Goal: Transaction & Acquisition: Purchase product/service

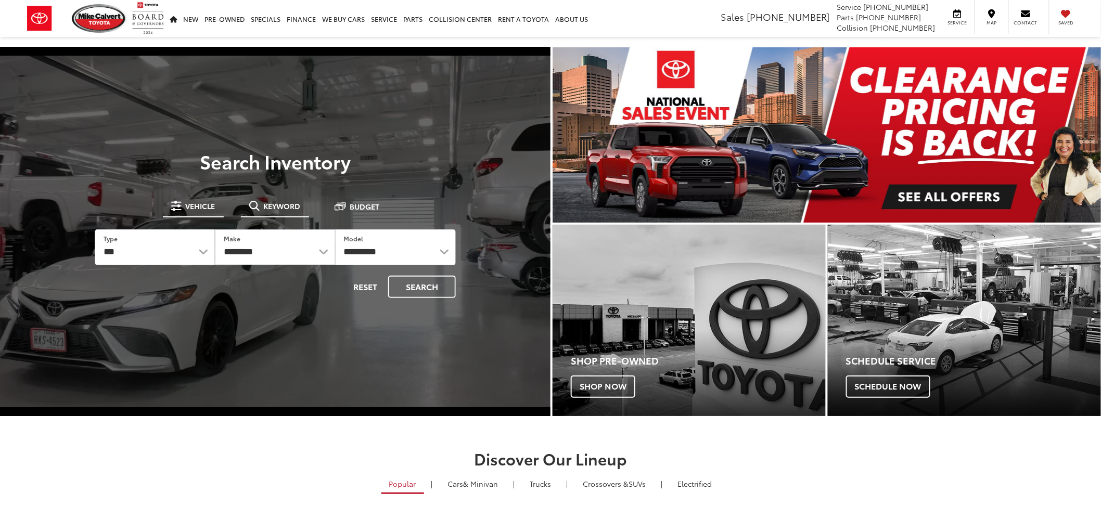
click at [284, 205] on span "Keyword" at bounding box center [282, 205] width 37 height 7
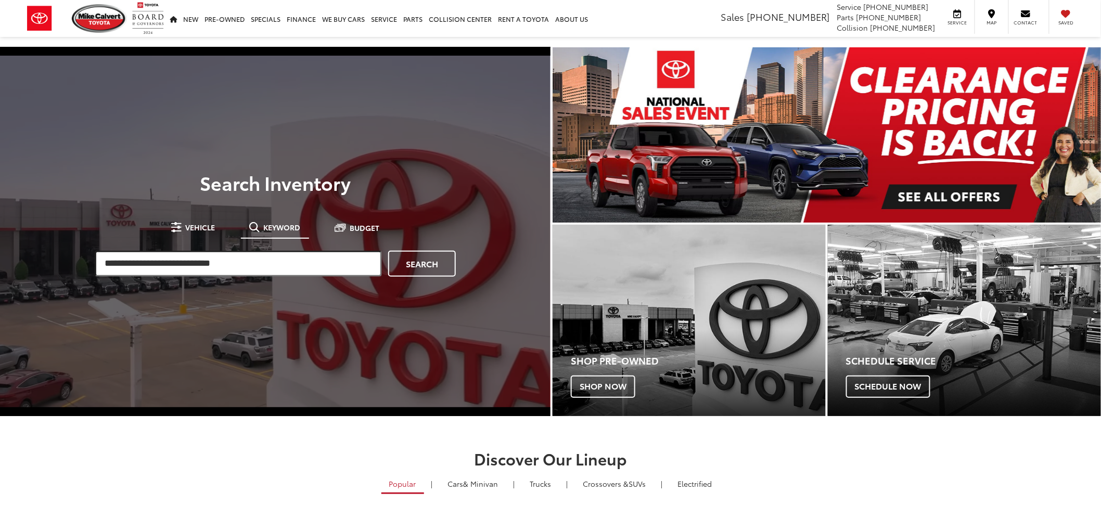
click at [231, 268] on input "search" at bounding box center [238, 264] width 287 height 26
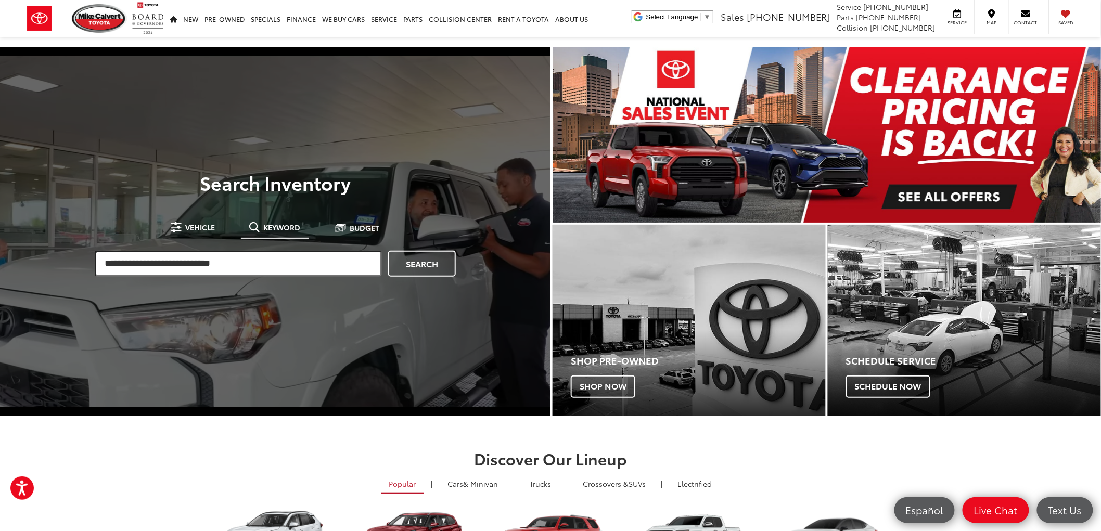
click at [274, 268] on input "search" at bounding box center [238, 264] width 287 height 26
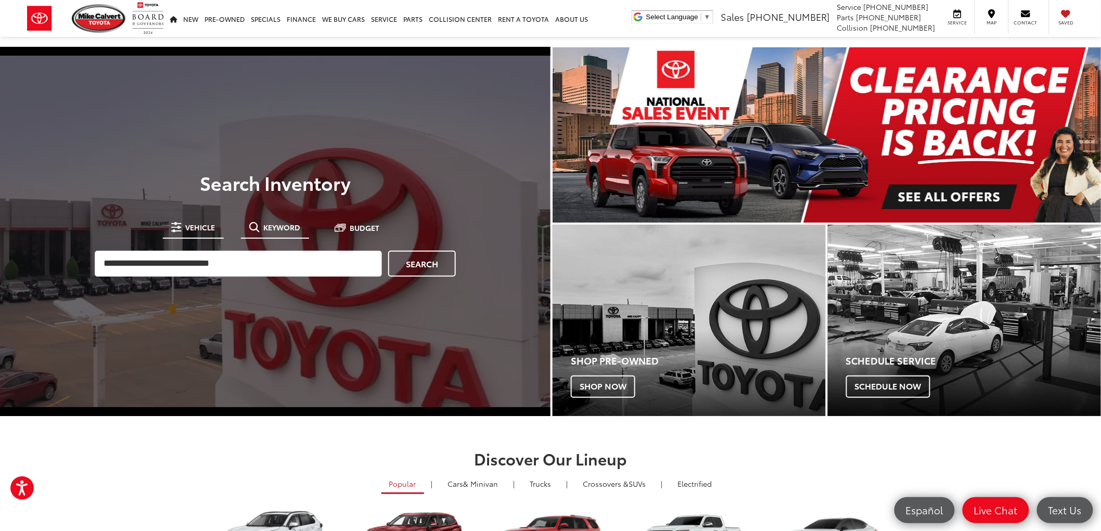
click at [196, 230] on span "Vehicle" at bounding box center [201, 227] width 30 height 7
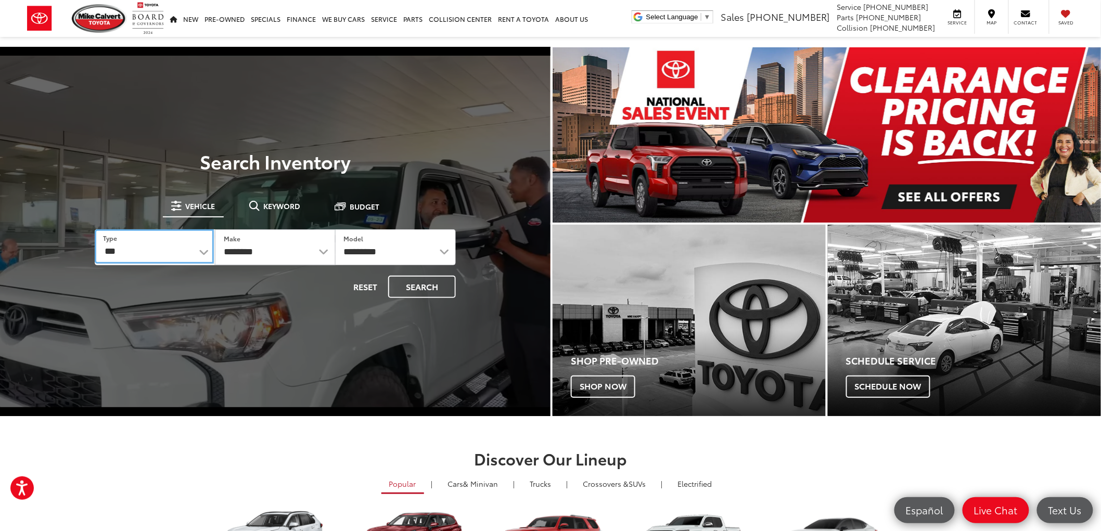
drag, startPoint x: 187, startPoint y: 239, endPoint x: 179, endPoint y: 255, distance: 17.4
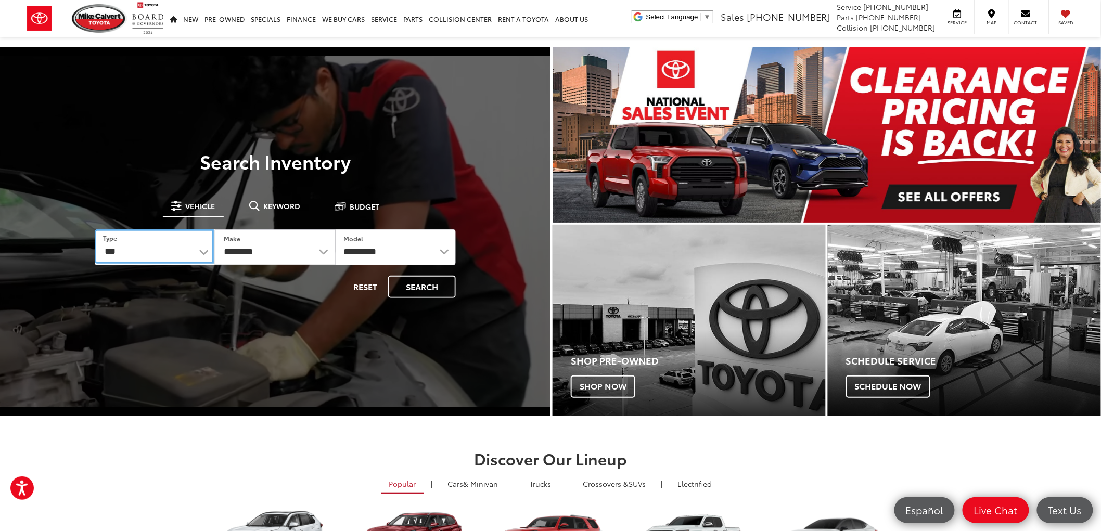
click at [187, 239] on select "*** *** **** *********" at bounding box center [154, 246] width 119 height 35
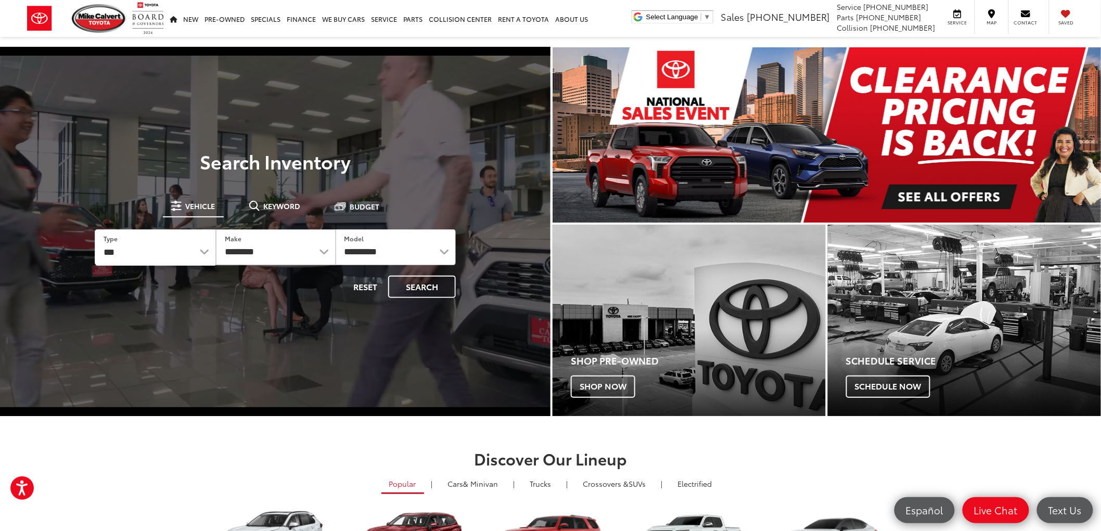
click at [292, 193] on div "**********" at bounding box center [275, 247] width 390 height 131
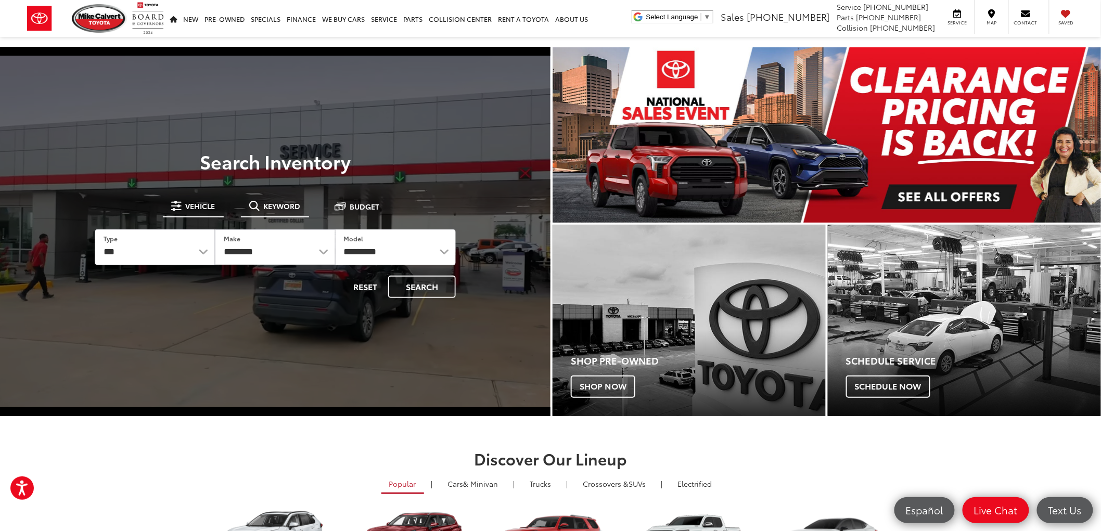
click at [288, 207] on span "Keyword" at bounding box center [282, 205] width 37 height 7
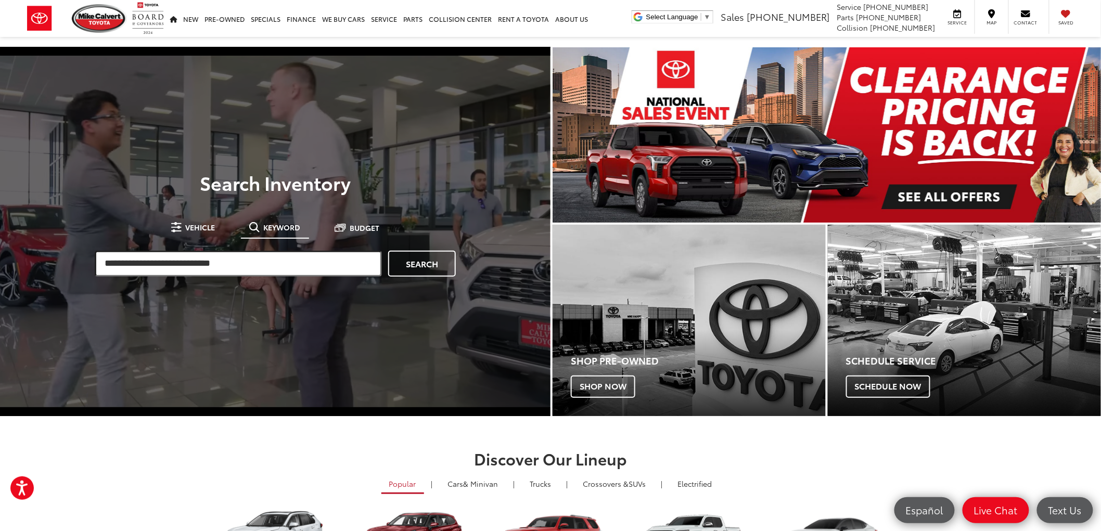
click at [186, 264] on input "search" at bounding box center [238, 264] width 287 height 26
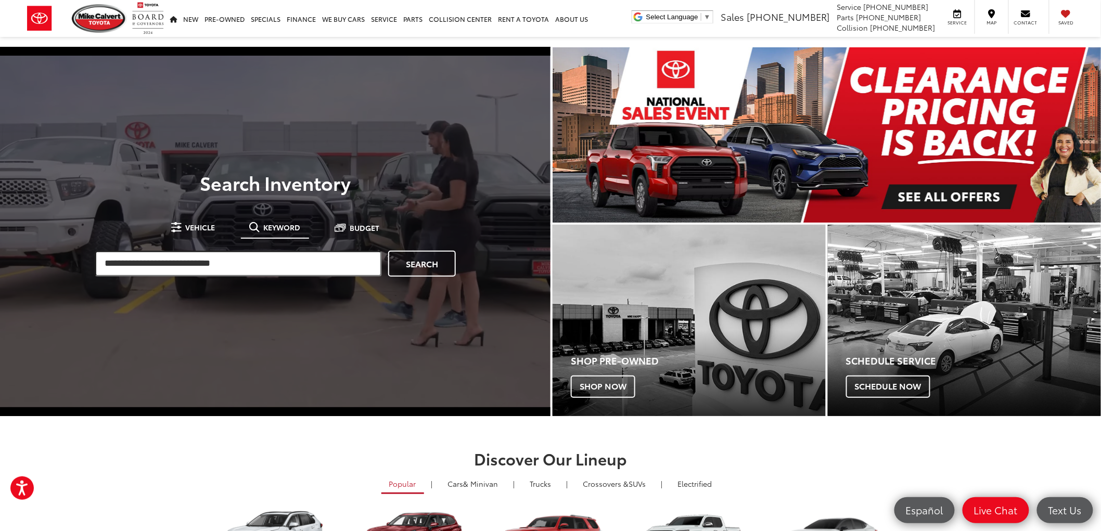
click at [260, 267] on input "search" at bounding box center [238, 264] width 287 height 26
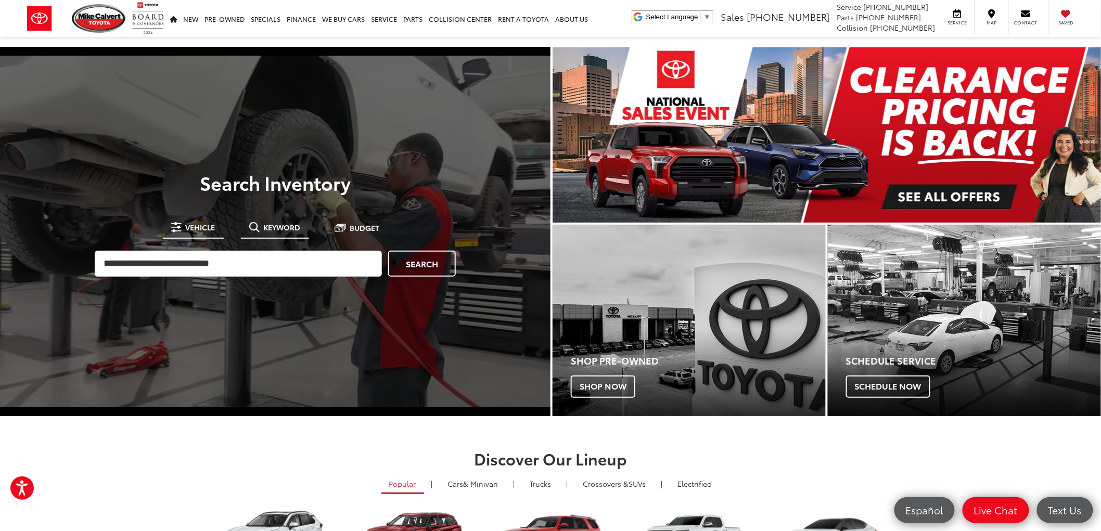
click at [180, 232] on button "Vehicle" at bounding box center [193, 227] width 61 height 19
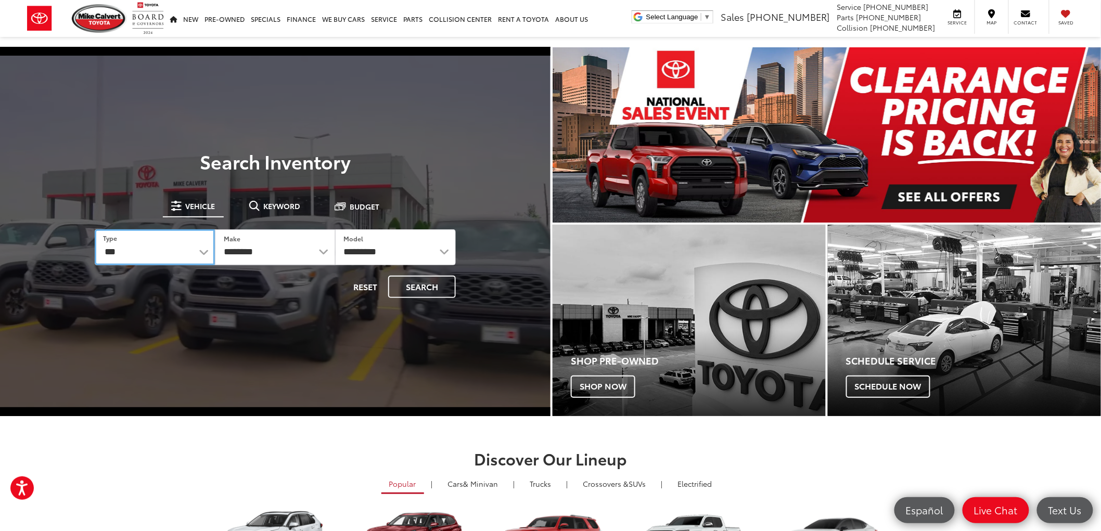
click at [151, 248] on select "*** *** **** *********" at bounding box center [155, 247] width 120 height 36
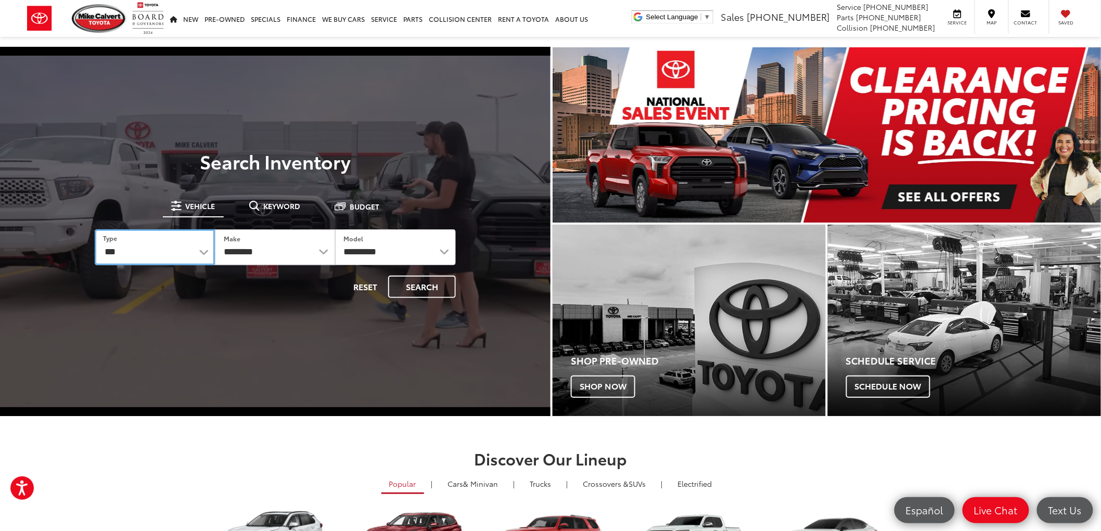
select select "******"
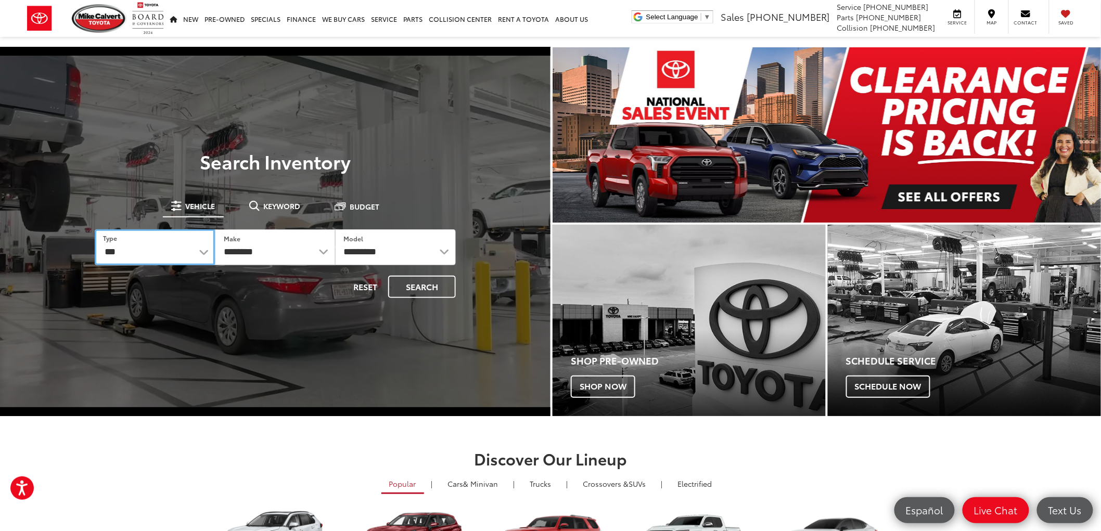
click at [95, 229] on select "*** *** **** *********" at bounding box center [155, 247] width 120 height 36
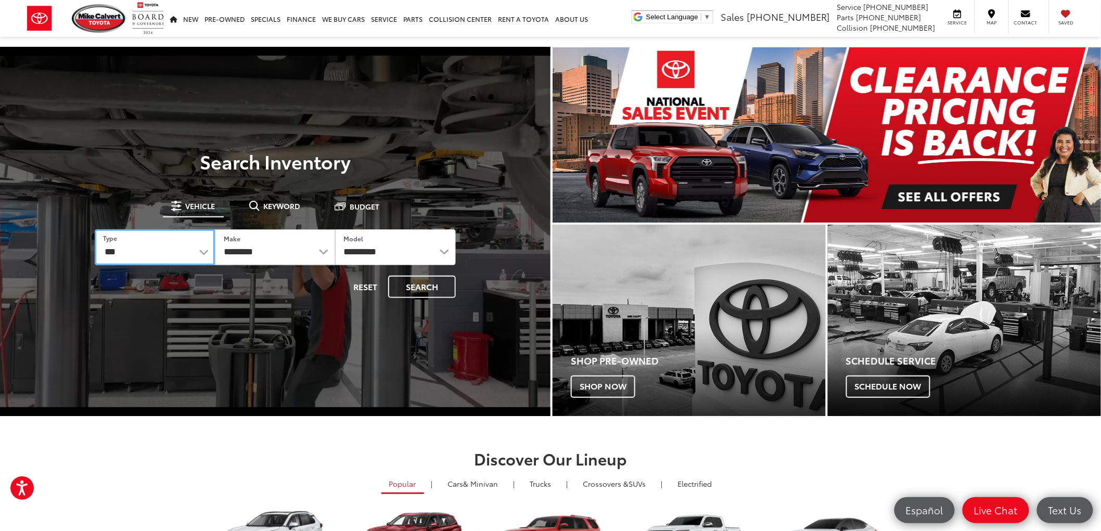
select select "******"
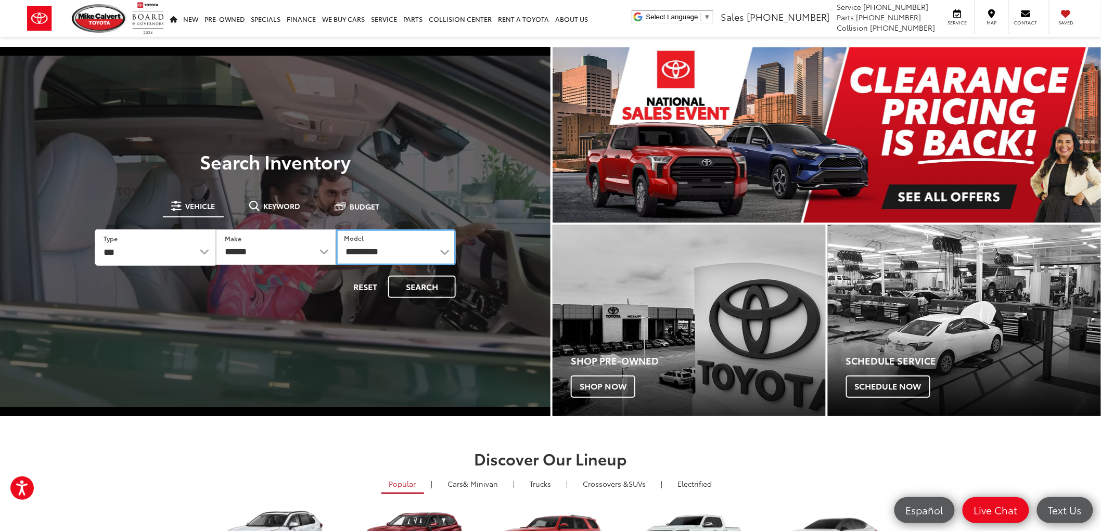
click at [455, 260] on select "**********" at bounding box center [396, 247] width 120 height 36
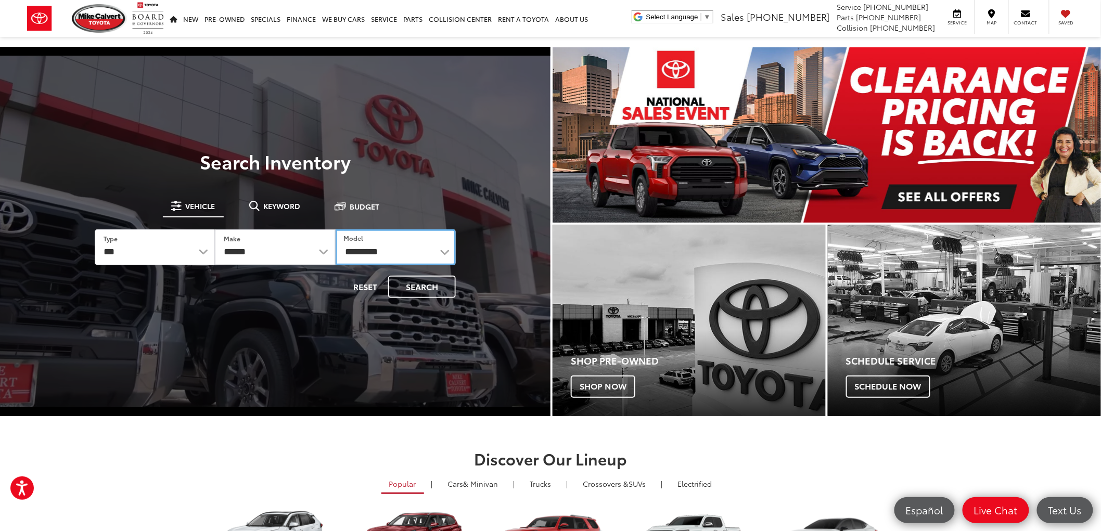
select select "*******"
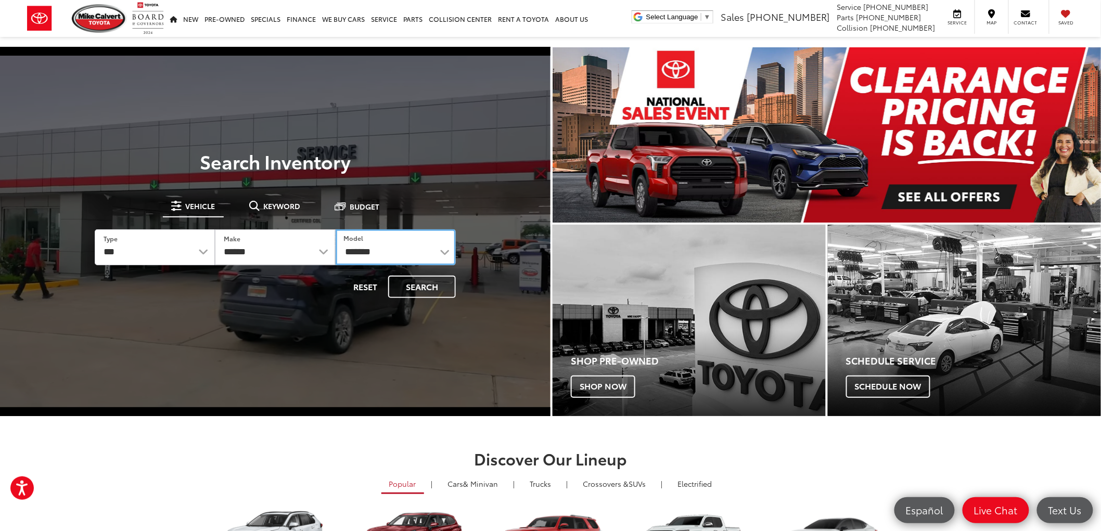
click at [336, 229] on select "**********" at bounding box center [396, 247] width 120 height 36
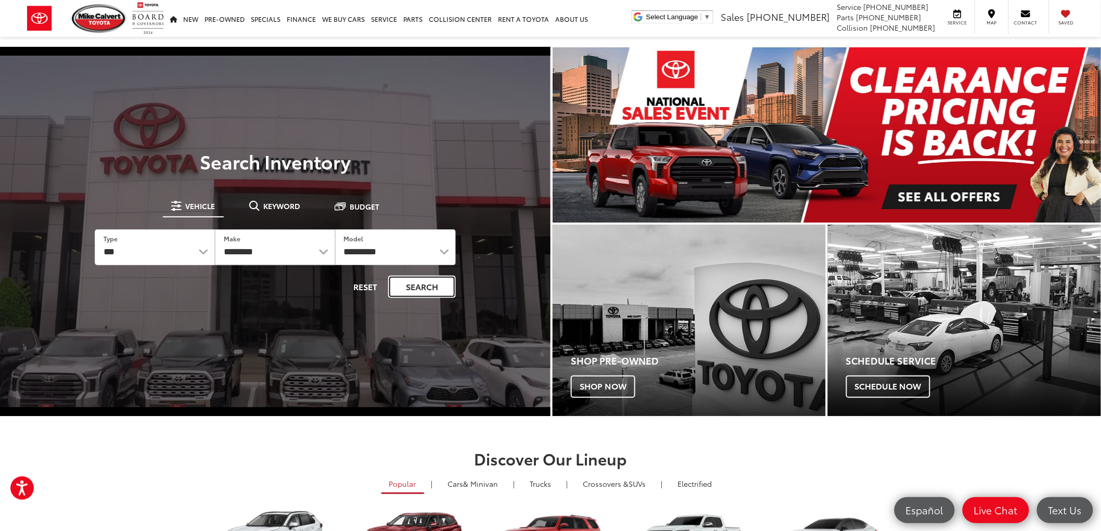
click at [423, 285] on button "Search" at bounding box center [422, 287] width 68 height 22
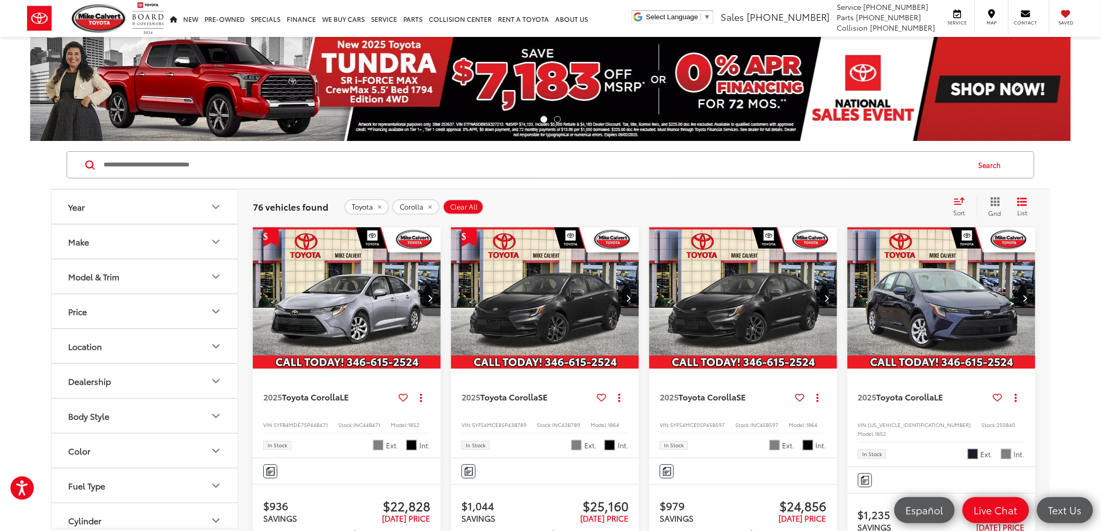
click at [959, 204] on icon "Select sort value" at bounding box center [958, 201] width 11 height 8
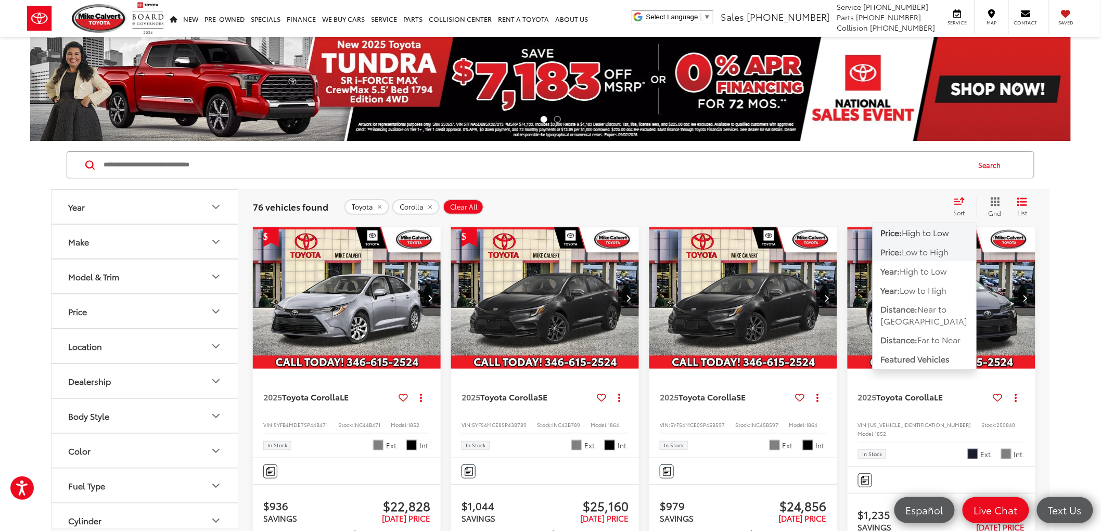
click at [945, 253] on span "Low to High" at bounding box center [925, 252] width 47 height 12
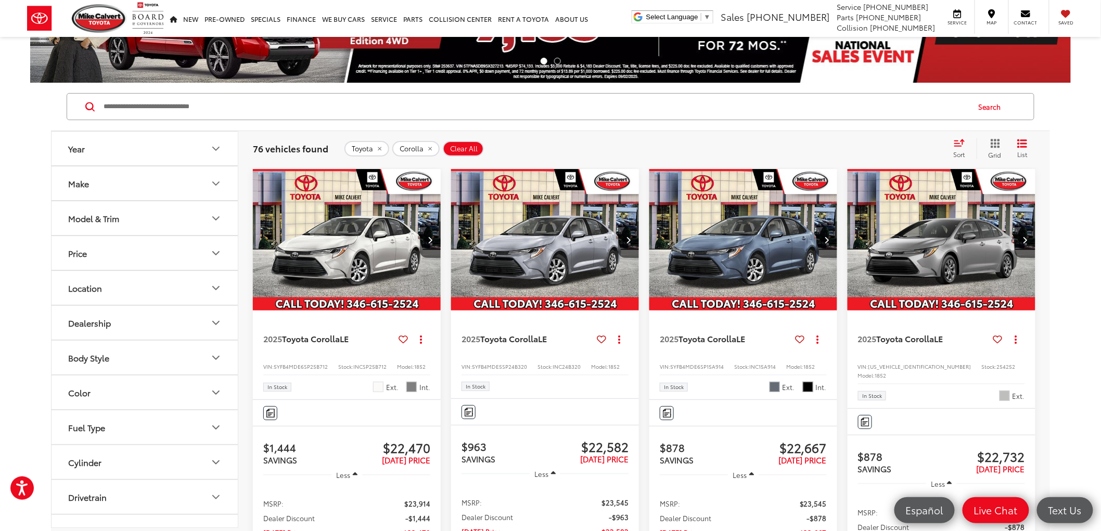
scroll to position [58, 0]
click at [430, 235] on button "Next image" at bounding box center [430, 240] width 21 height 36
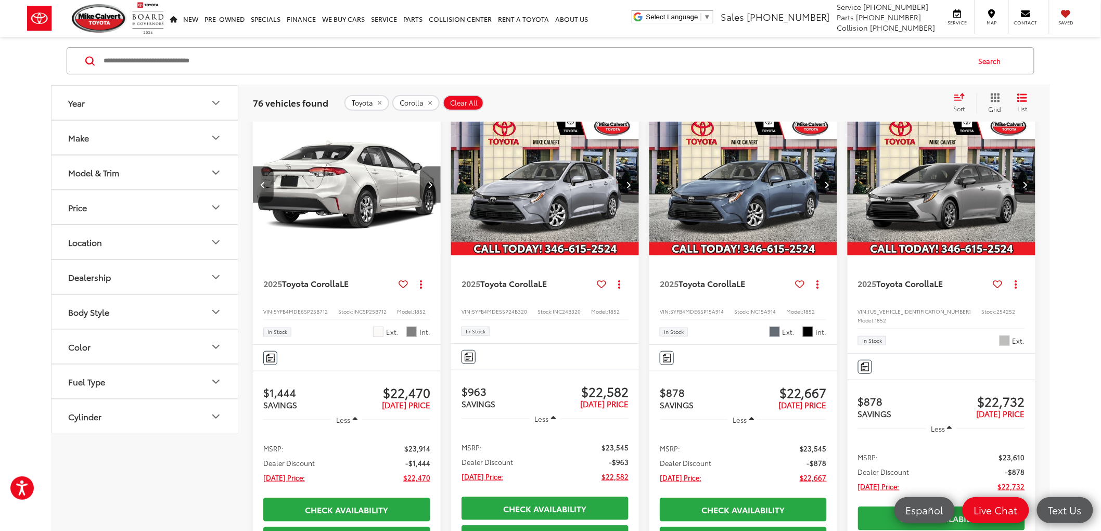
scroll to position [0, 0]
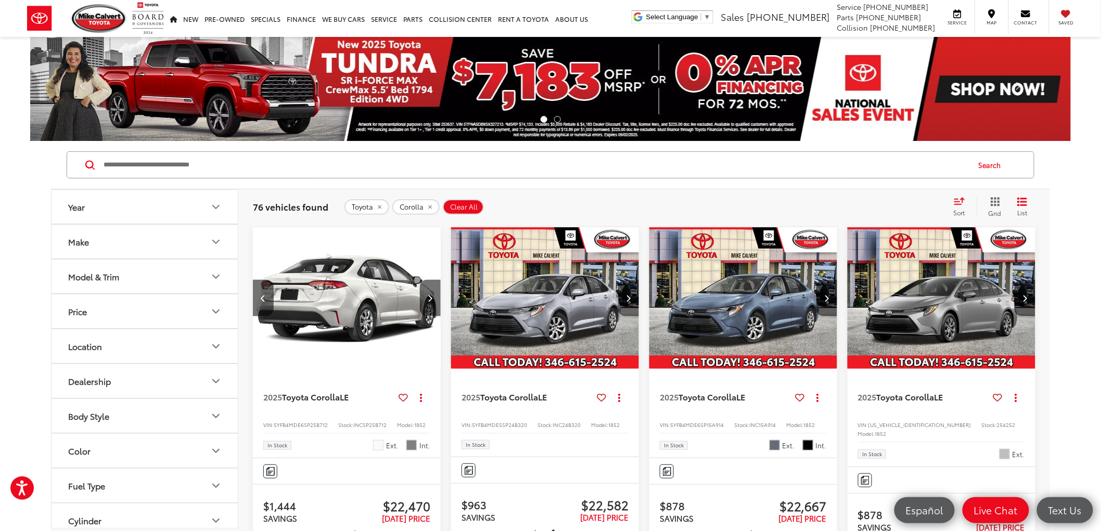
click at [637, 302] on button "Next image" at bounding box center [628, 298] width 21 height 36
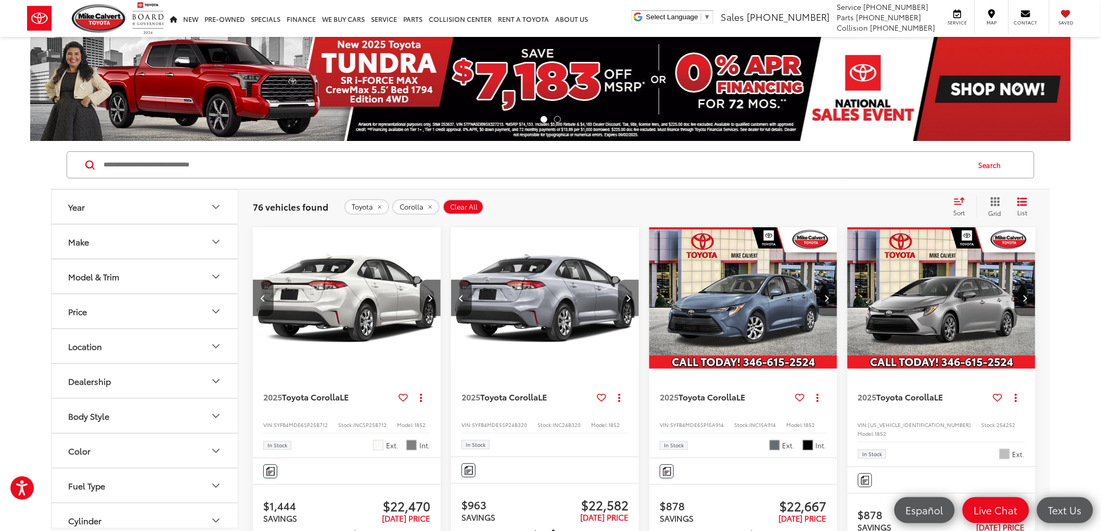
click at [633, 302] on button "Next image" at bounding box center [628, 298] width 21 height 36
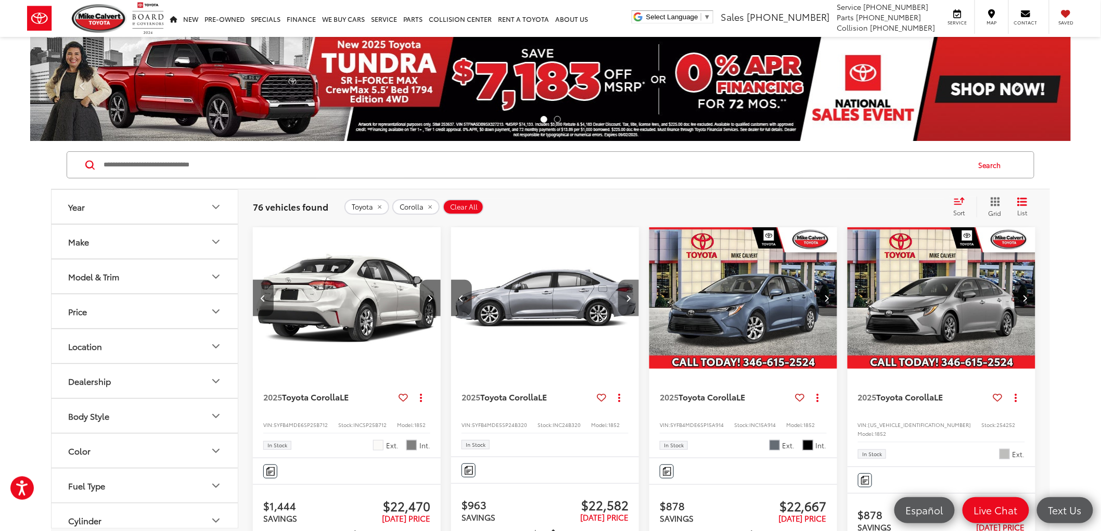
click at [633, 302] on button "Next image" at bounding box center [628, 298] width 21 height 36
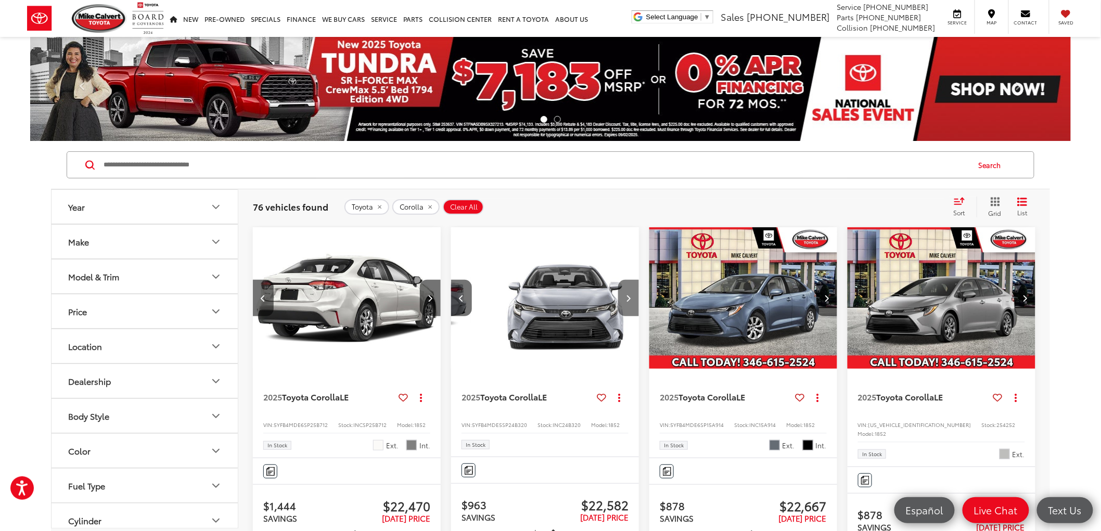
scroll to position [0, 568]
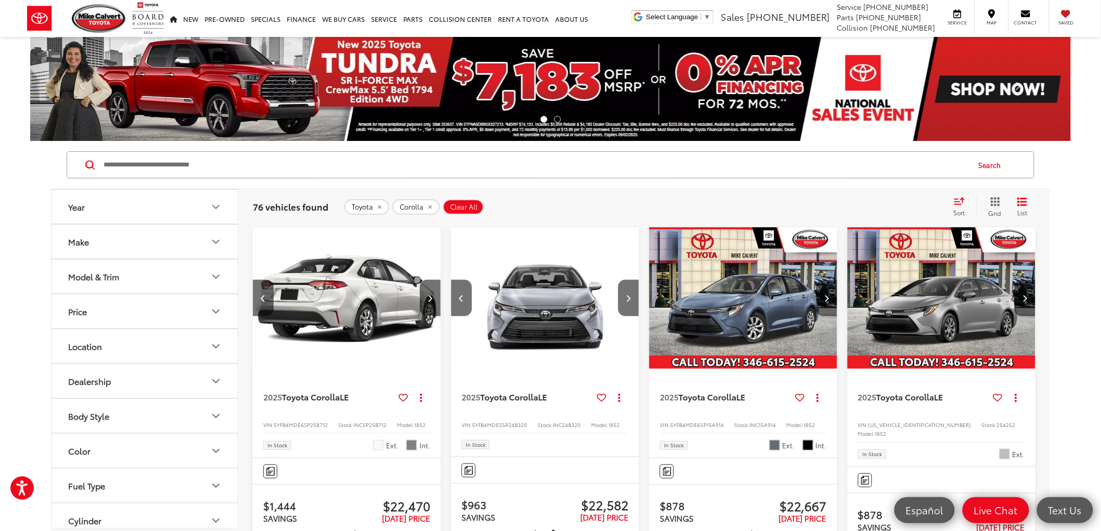
click at [830, 300] on button "Next image" at bounding box center [826, 298] width 21 height 36
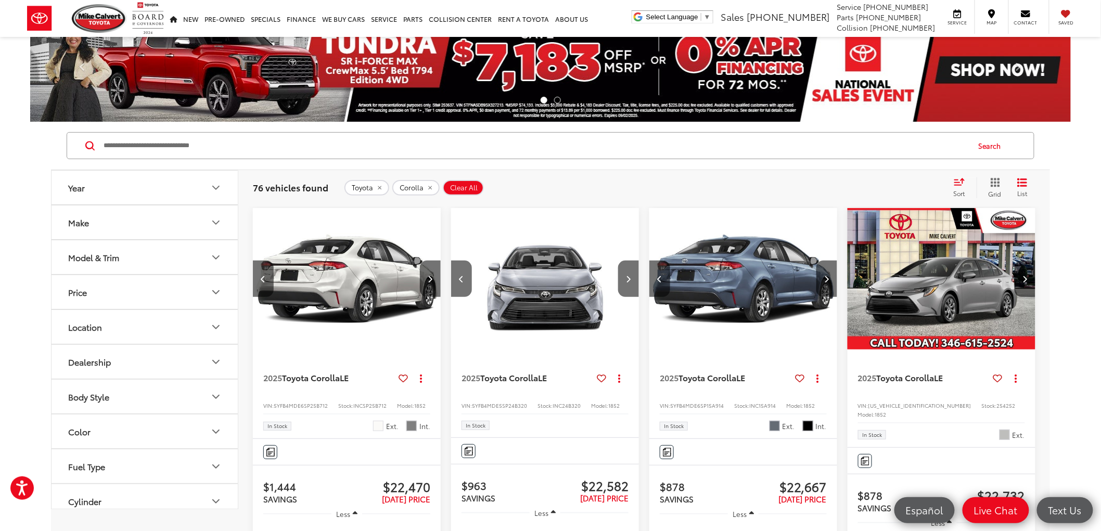
scroll to position [0, 0]
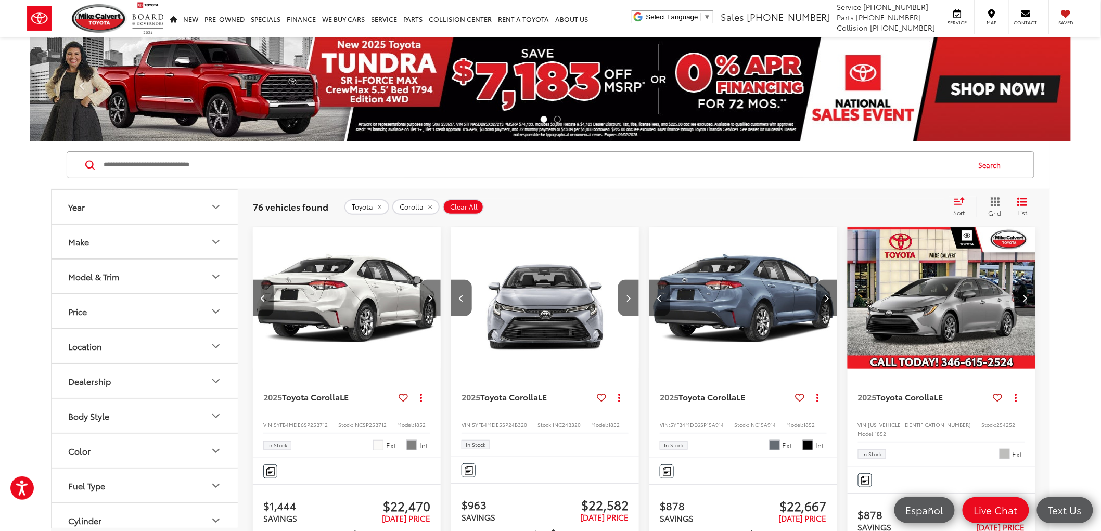
drag, startPoint x: 419, startPoint y: 295, endPoint x: 425, endPoint y: 293, distance: 6.1
click at [420, 295] on button "Next image" at bounding box center [430, 298] width 21 height 36
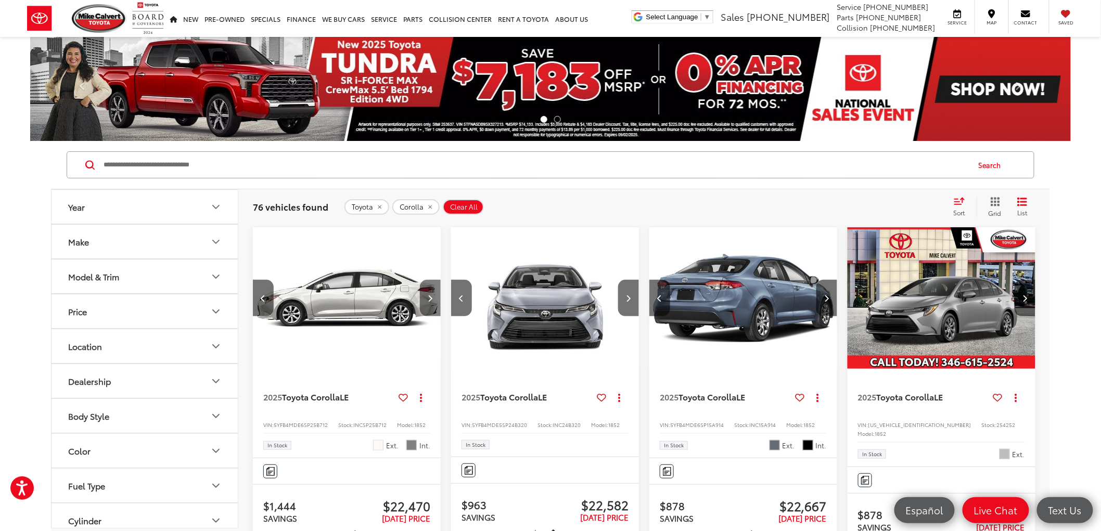
click at [425, 293] on button "Next image" at bounding box center [430, 298] width 21 height 36
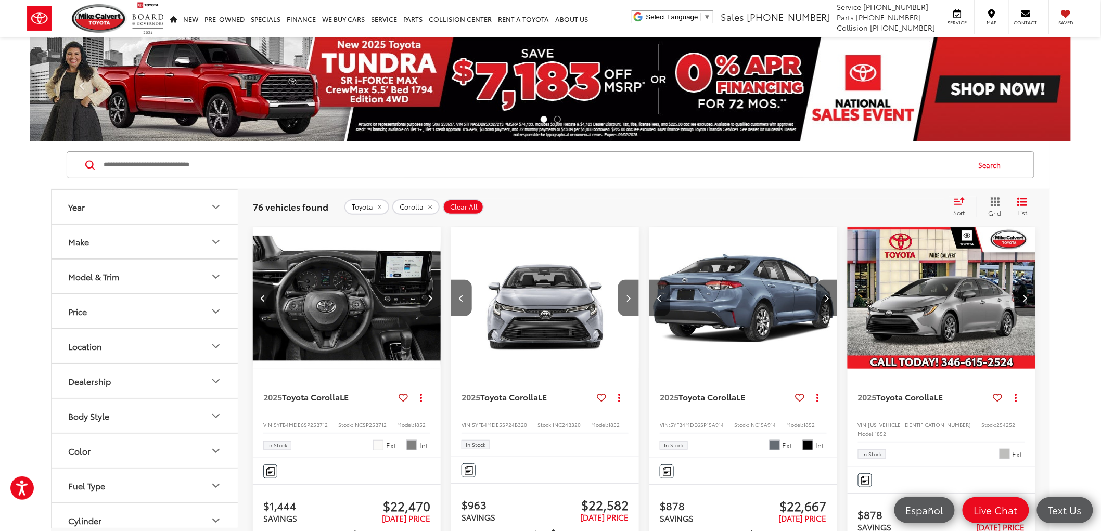
click at [425, 293] on button "Next image" at bounding box center [430, 298] width 21 height 36
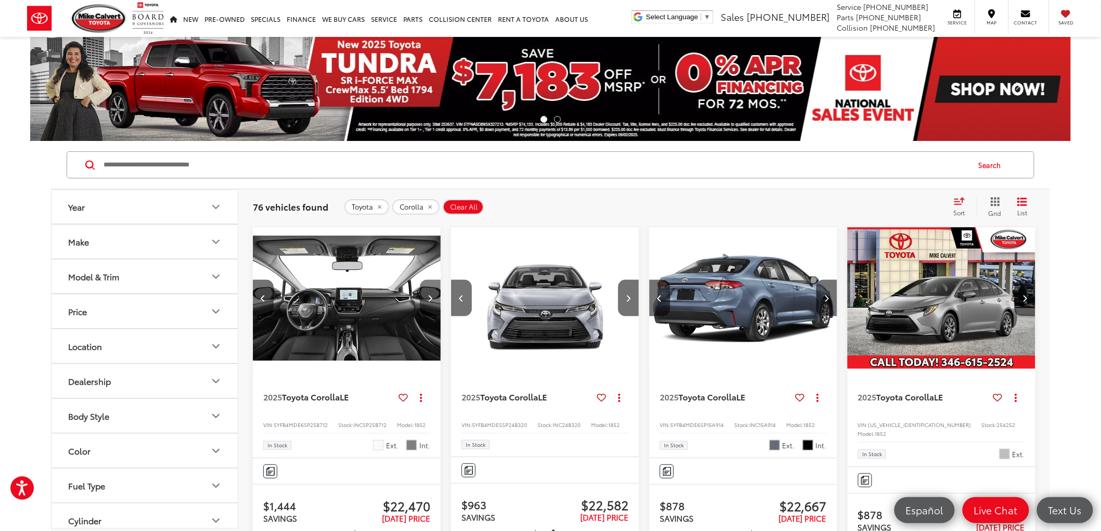
click at [425, 293] on button "Next image" at bounding box center [430, 298] width 21 height 36
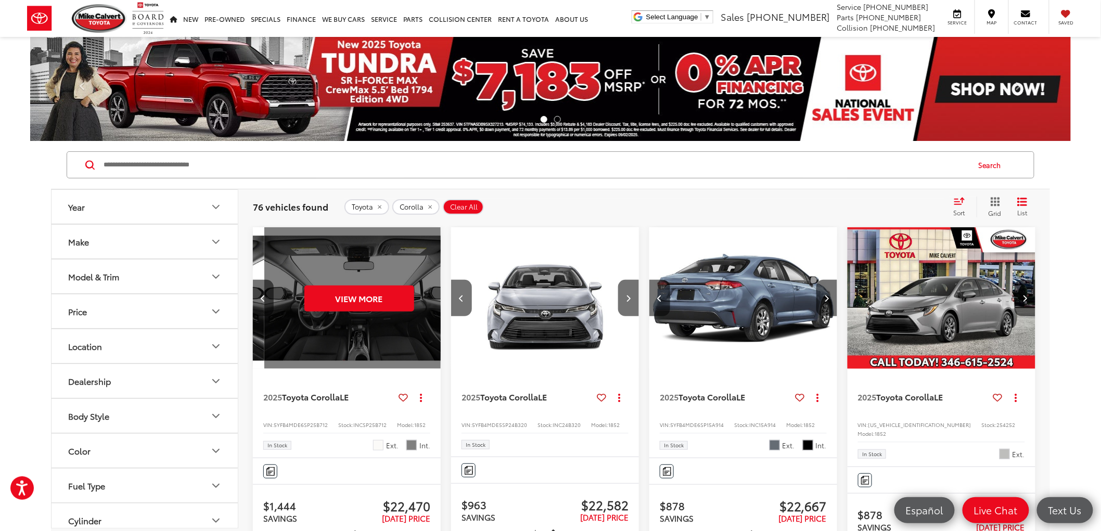
scroll to position [0, 947]
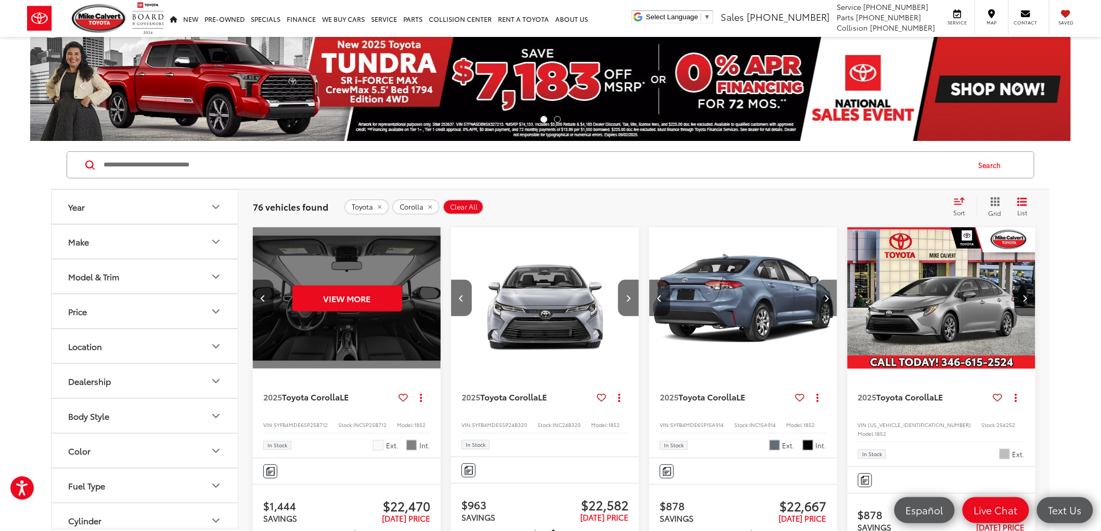
click at [829, 299] on icon "Next image" at bounding box center [826, 297] width 5 height 7
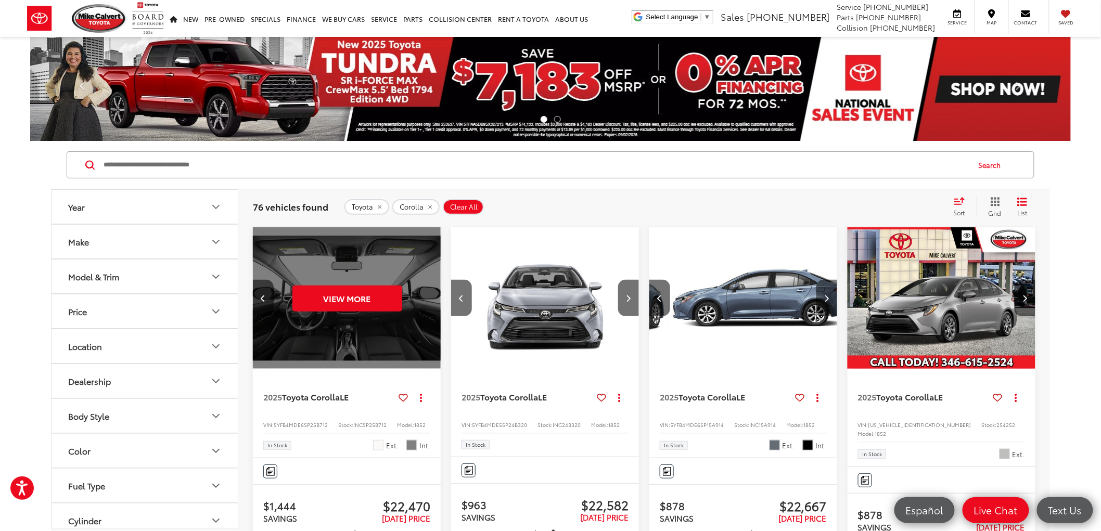
scroll to position [0, 378]
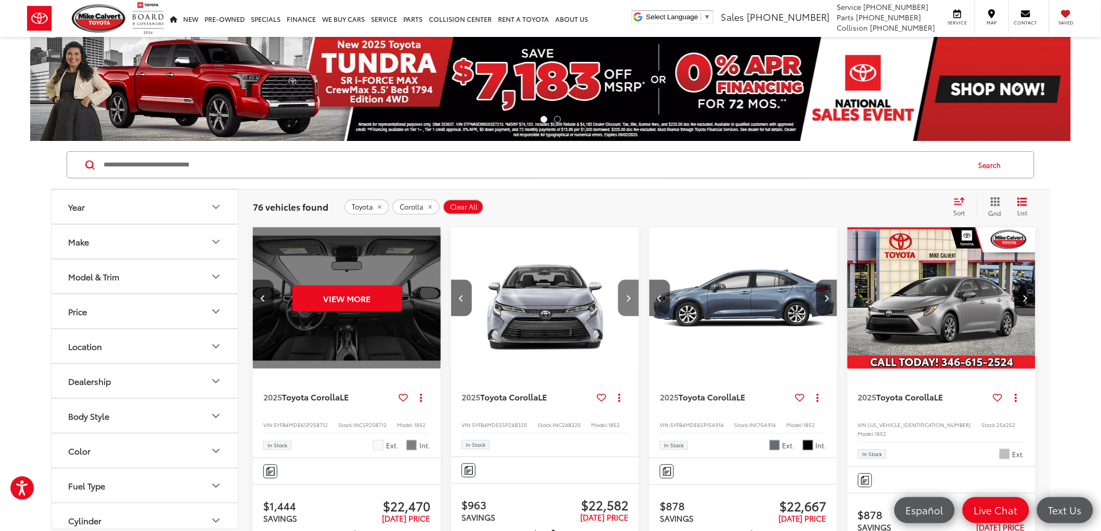
click at [631, 298] on button "Next image" at bounding box center [628, 298] width 21 height 36
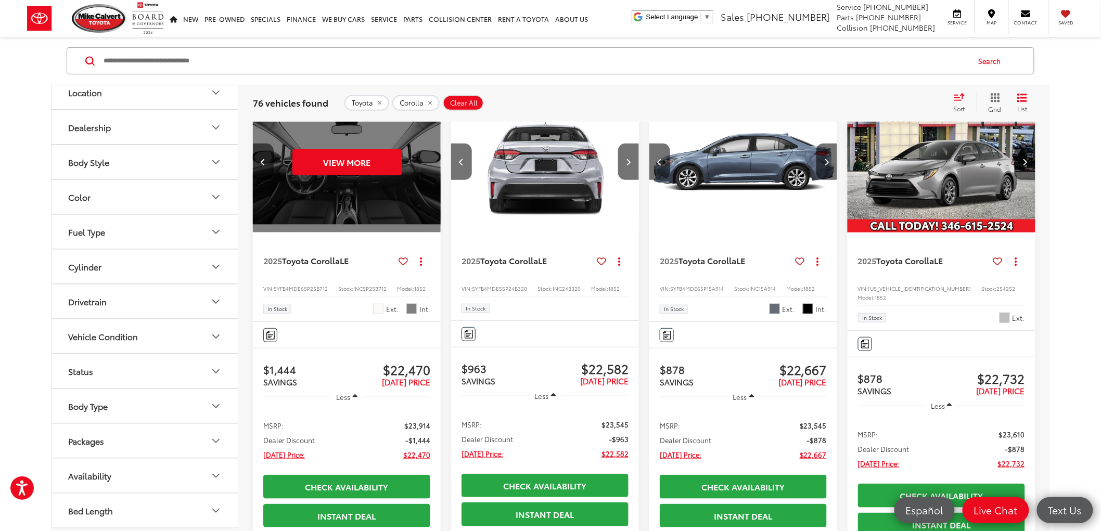
scroll to position [115, 0]
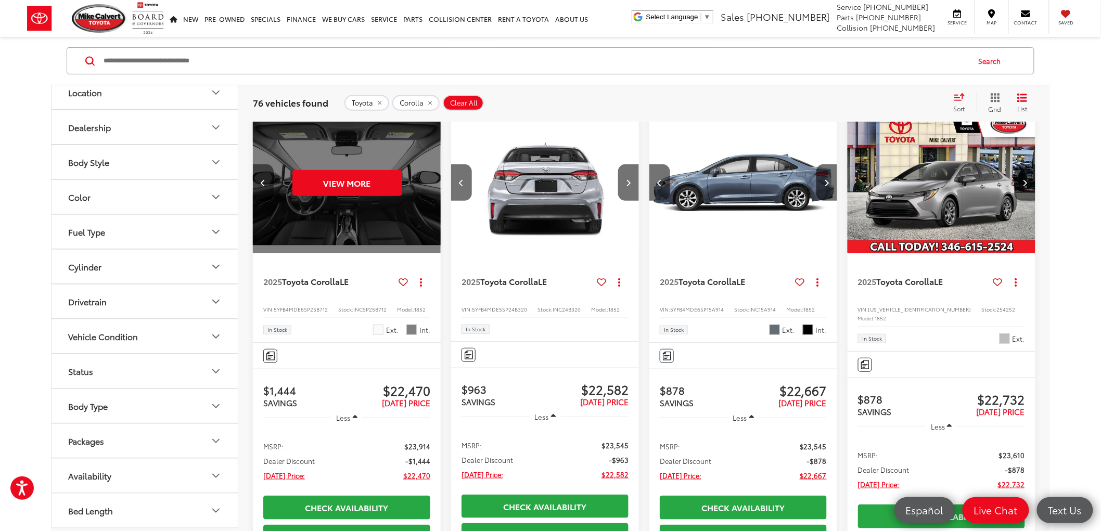
click at [263, 179] on icon "Previous image" at bounding box center [263, 182] width 5 height 7
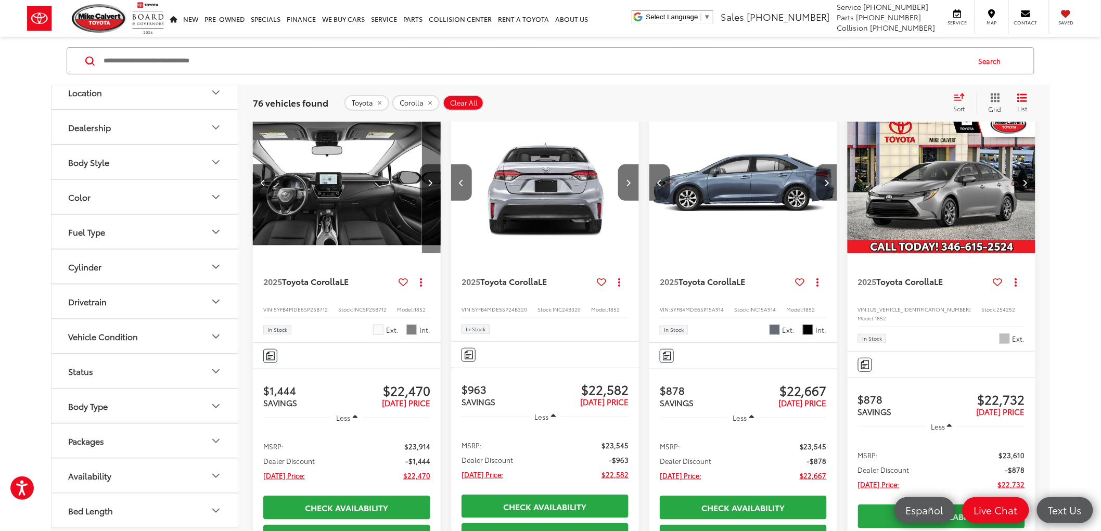
scroll to position [0, 757]
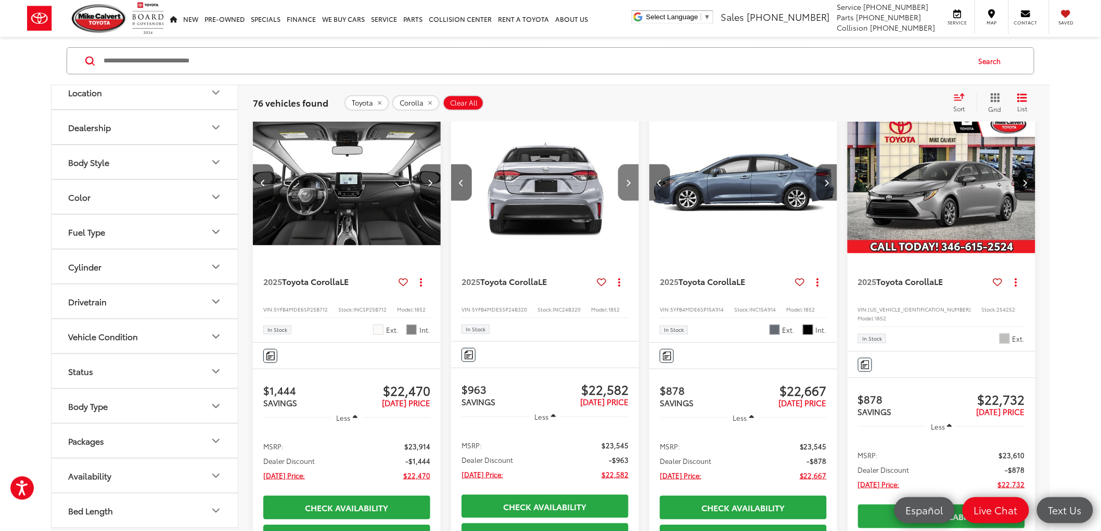
click at [624, 184] on button "Next image" at bounding box center [628, 182] width 21 height 36
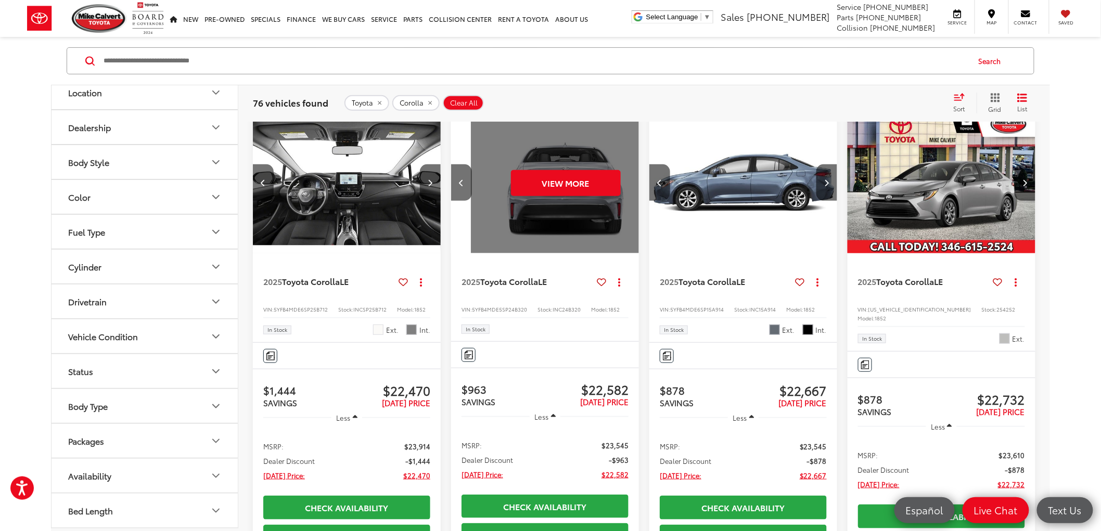
scroll to position [0, 947]
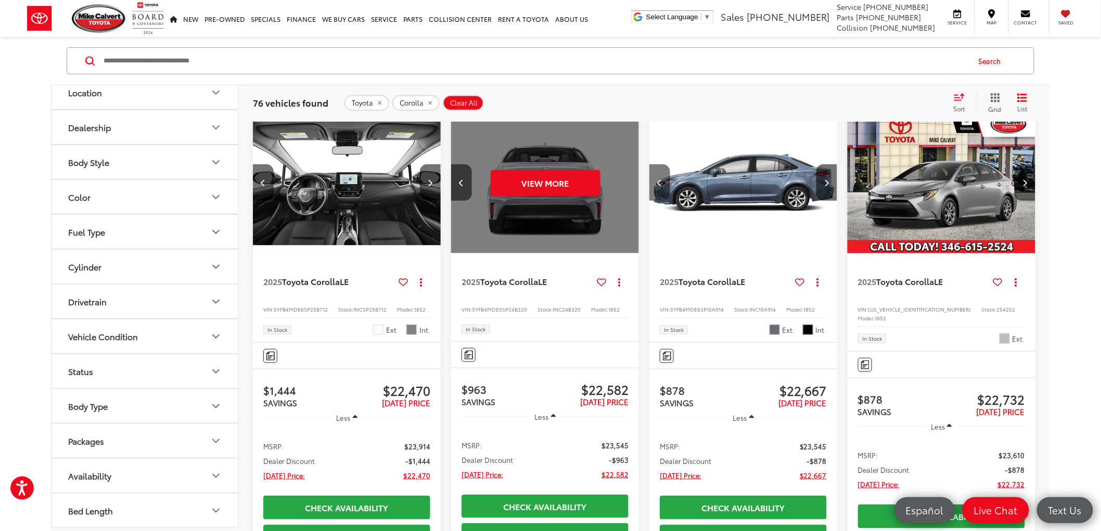
click at [663, 179] on button "Previous image" at bounding box center [659, 182] width 21 height 36
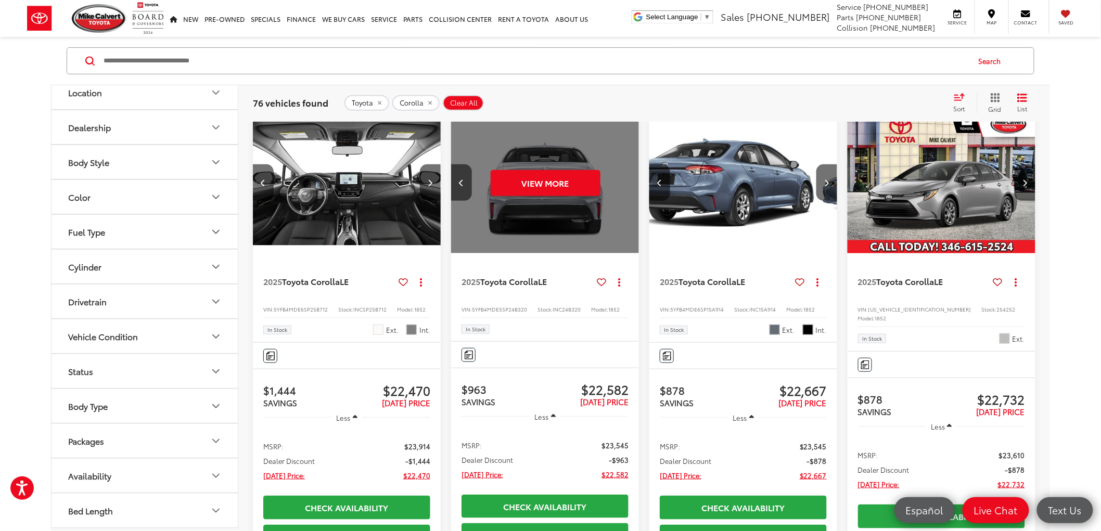
scroll to position [0, 189]
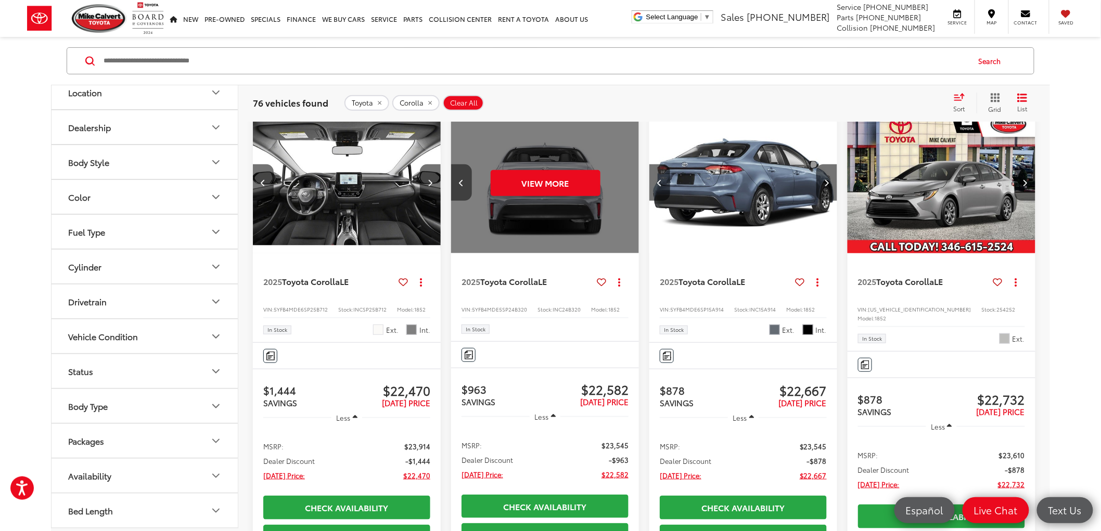
click at [469, 177] on button "Previous image" at bounding box center [461, 182] width 21 height 36
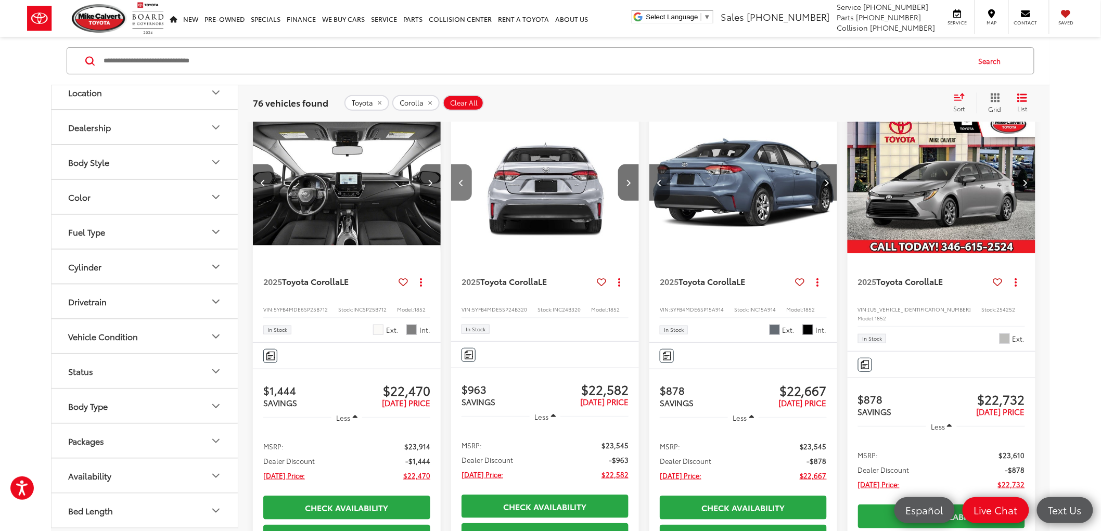
click at [463, 179] on icon "Previous image" at bounding box center [461, 182] width 5 height 7
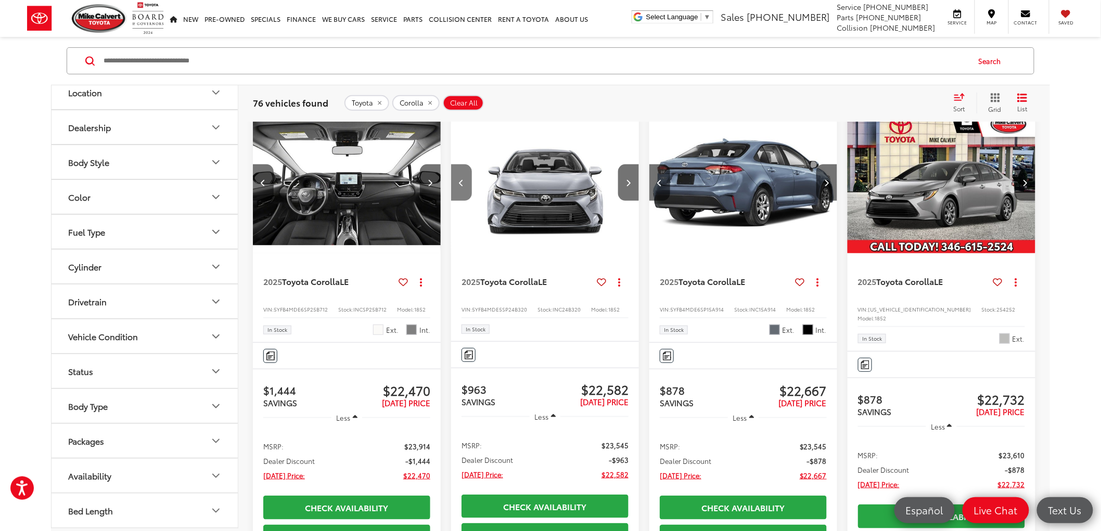
click at [463, 179] on icon "Previous image" at bounding box center [461, 182] width 5 height 7
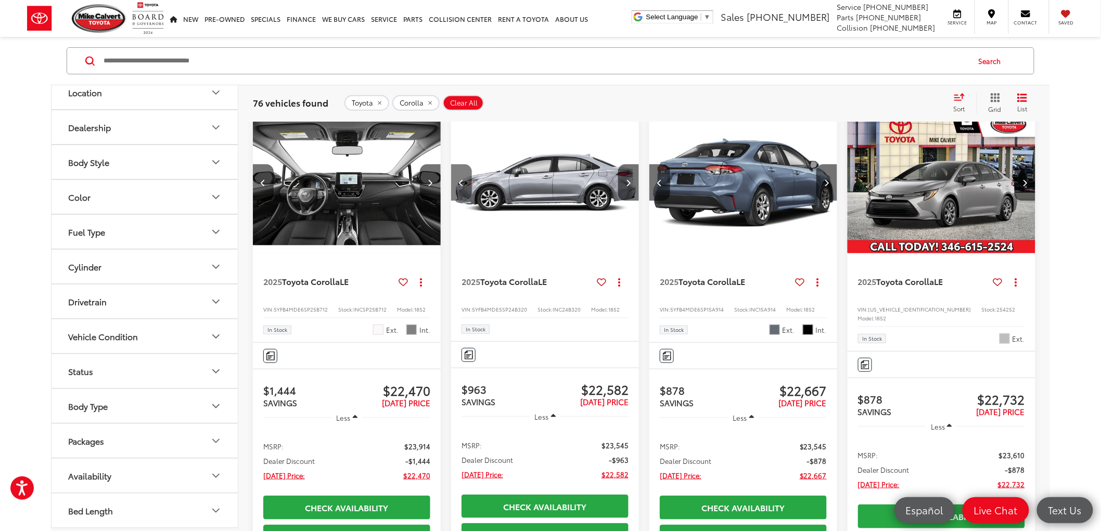
click at [463, 179] on icon "Previous image" at bounding box center [461, 182] width 5 height 7
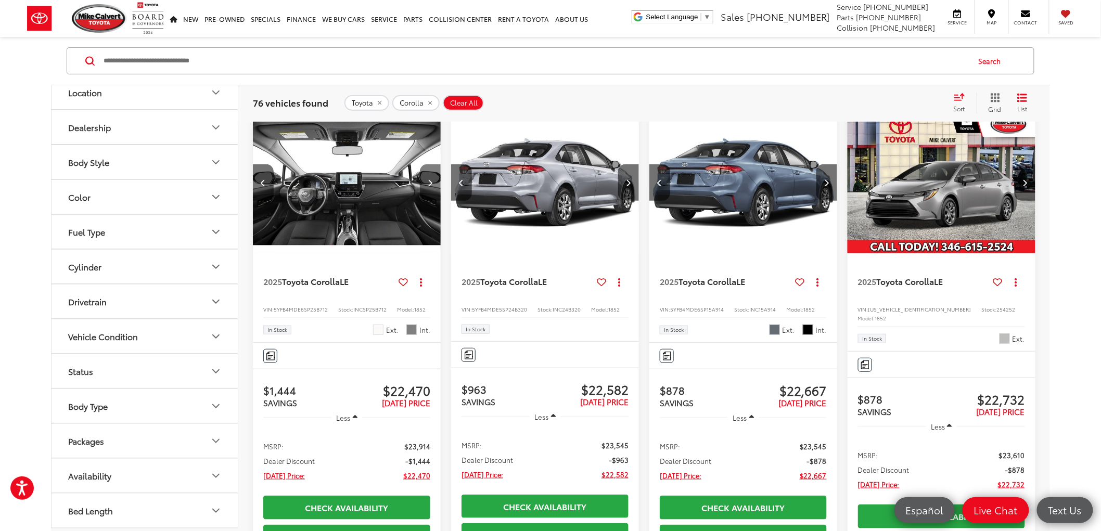
click at [434, 175] on button "Next image" at bounding box center [430, 182] width 21 height 36
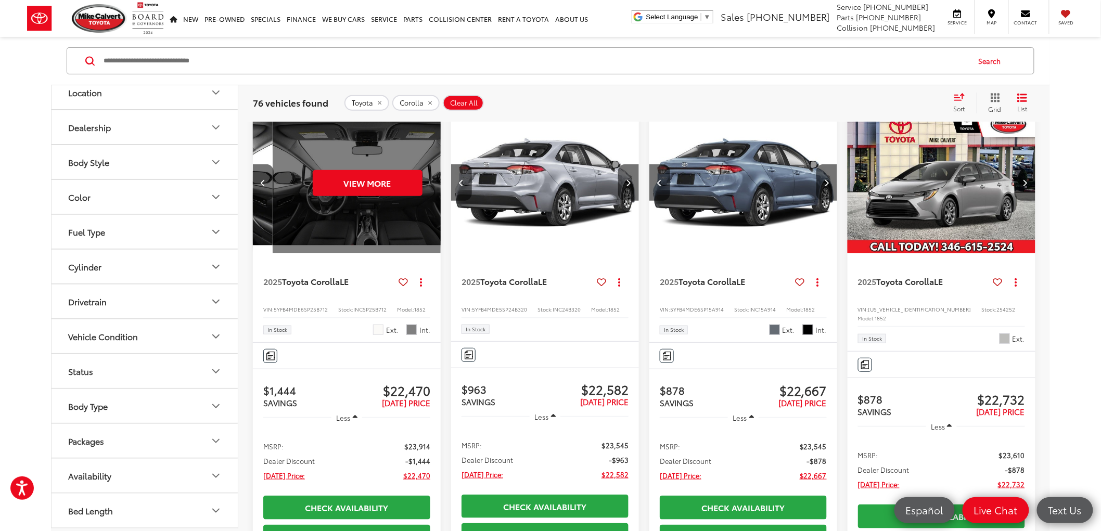
scroll to position [0, 947]
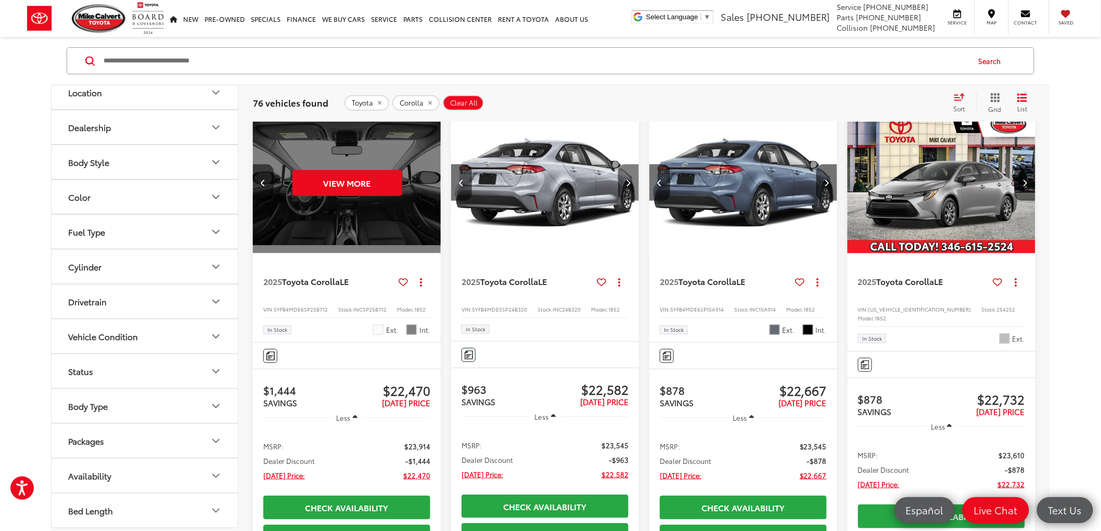
click at [628, 173] on button "Next image" at bounding box center [628, 182] width 21 height 36
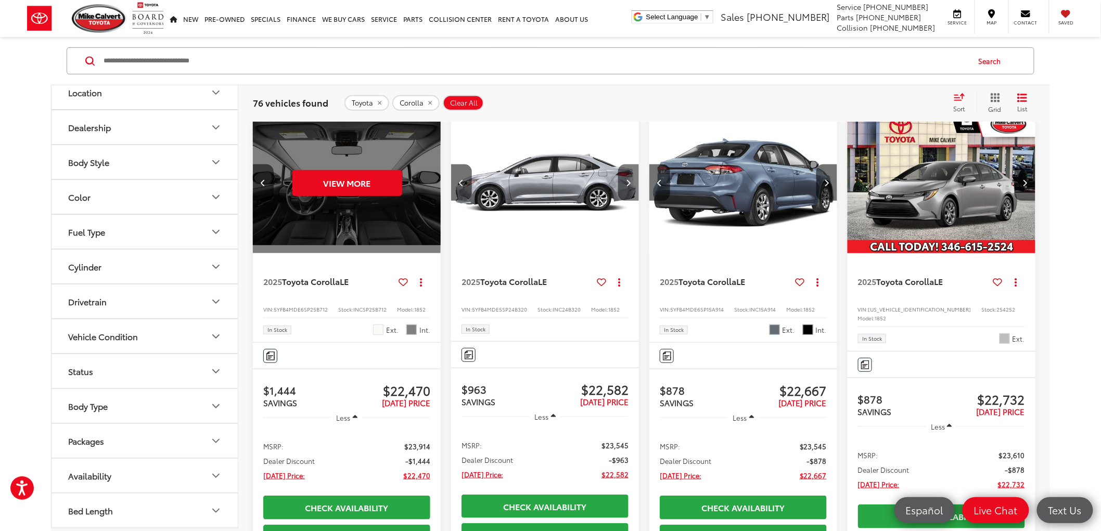
click at [628, 173] on button "Next image" at bounding box center [628, 182] width 21 height 36
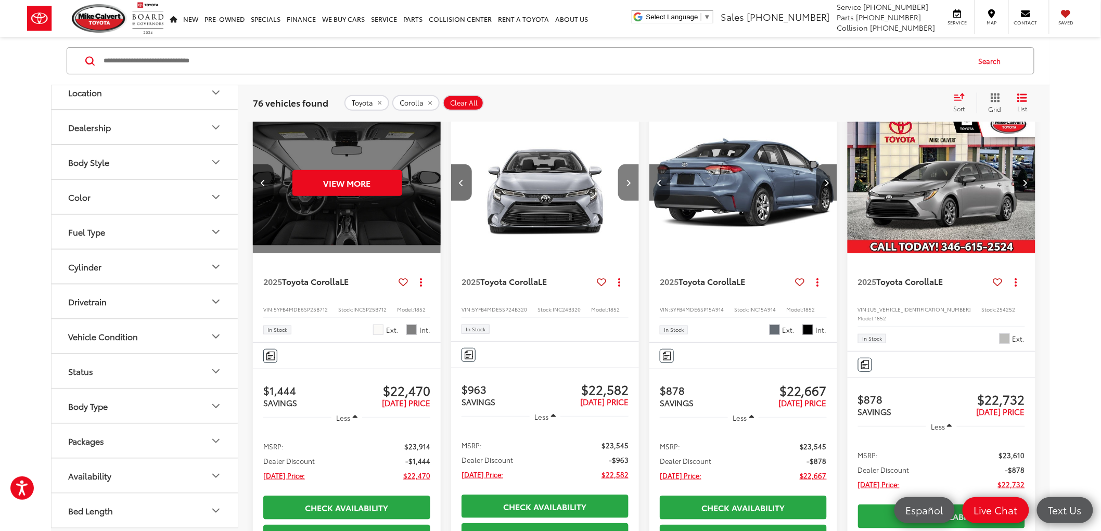
click at [628, 173] on button "Next image" at bounding box center [628, 182] width 21 height 36
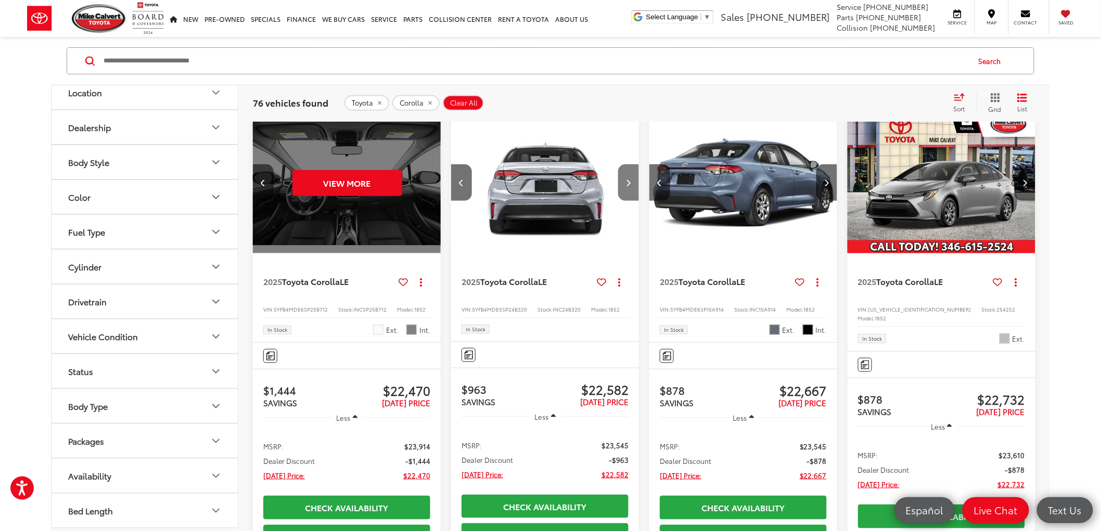
click at [628, 173] on button "Next image" at bounding box center [628, 182] width 21 height 36
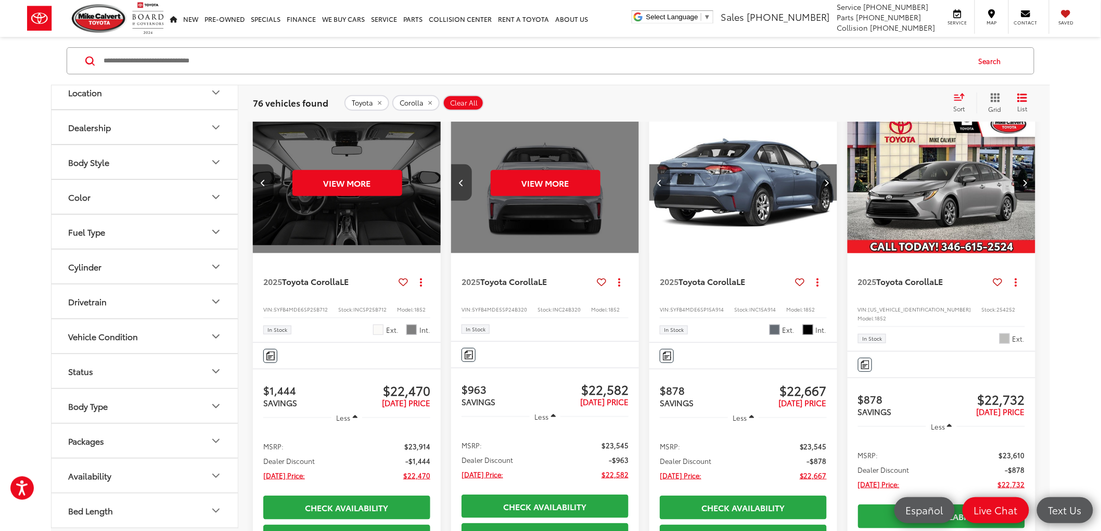
click at [458, 185] on button "Previous image" at bounding box center [461, 182] width 21 height 36
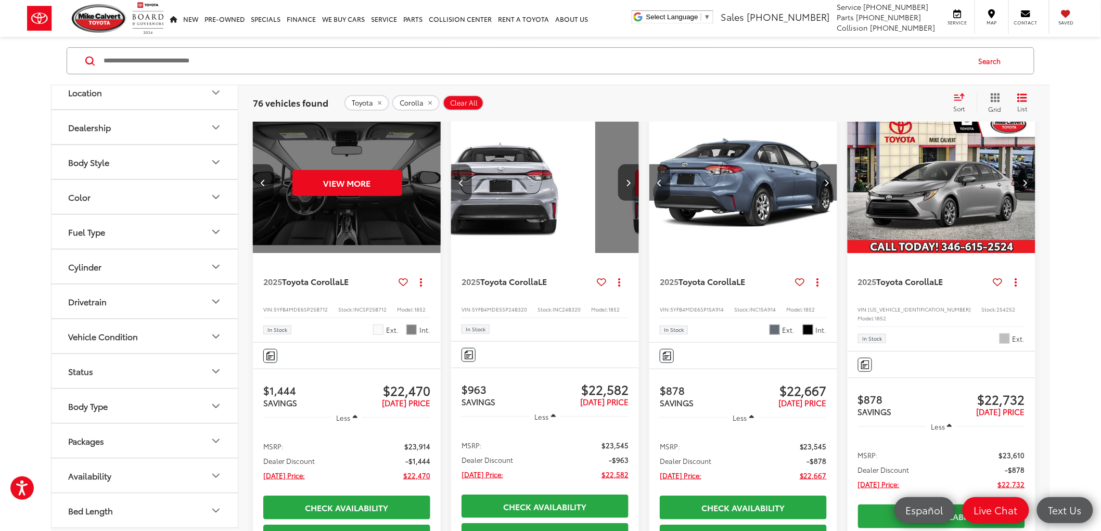
scroll to position [0, 757]
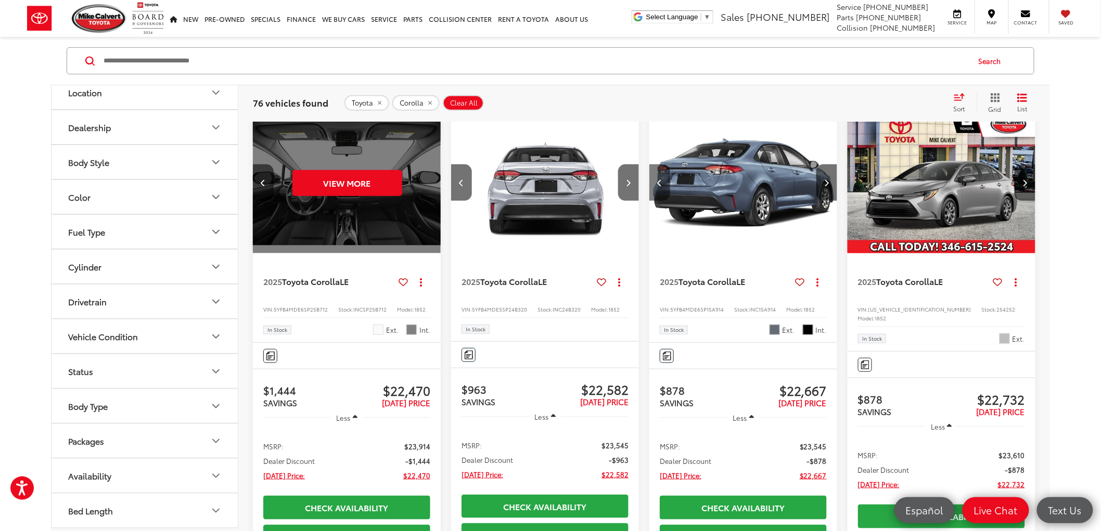
click at [666, 184] on button "Previous image" at bounding box center [659, 182] width 21 height 36
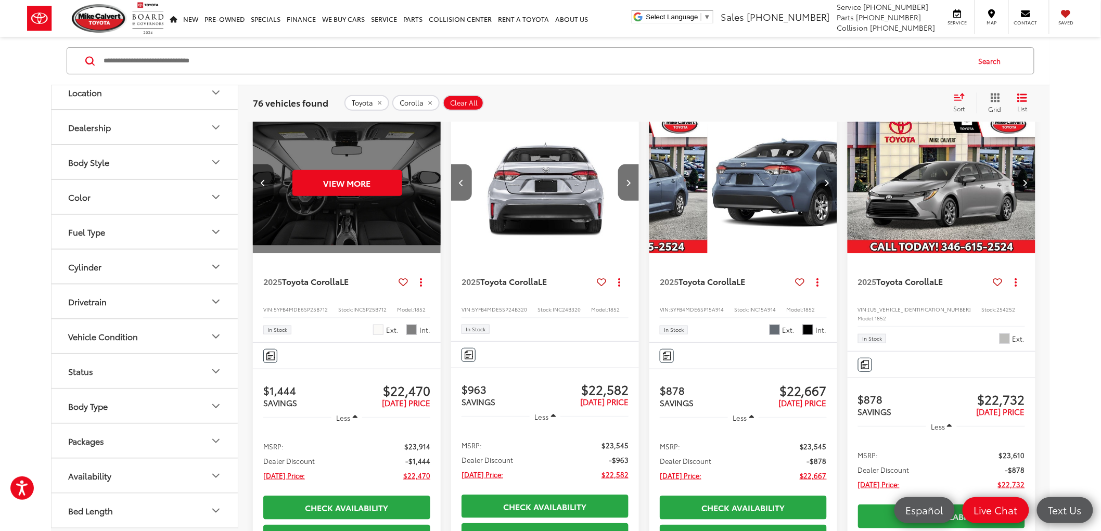
scroll to position [0, 0]
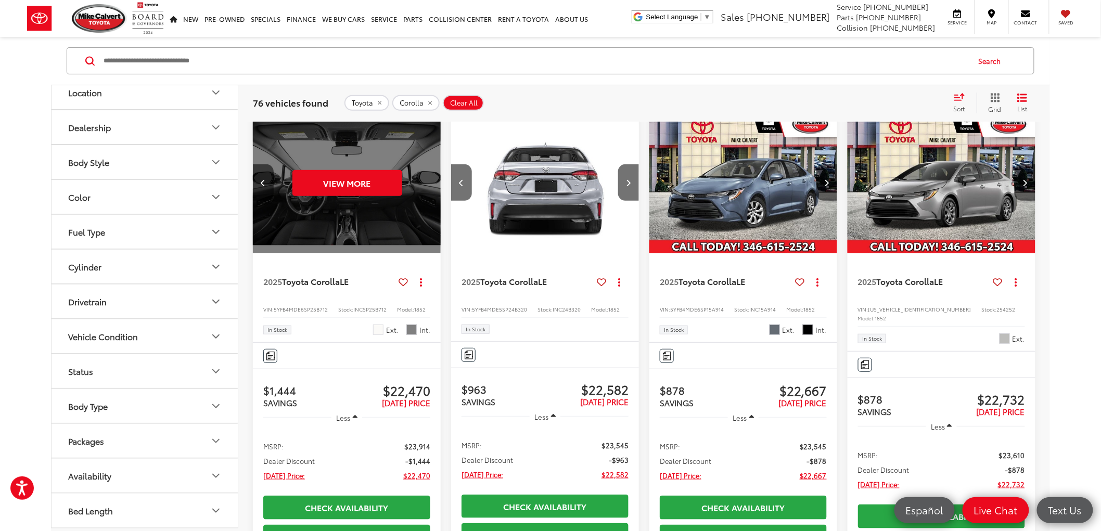
click at [829, 184] on icon "Next image" at bounding box center [826, 182] width 5 height 7
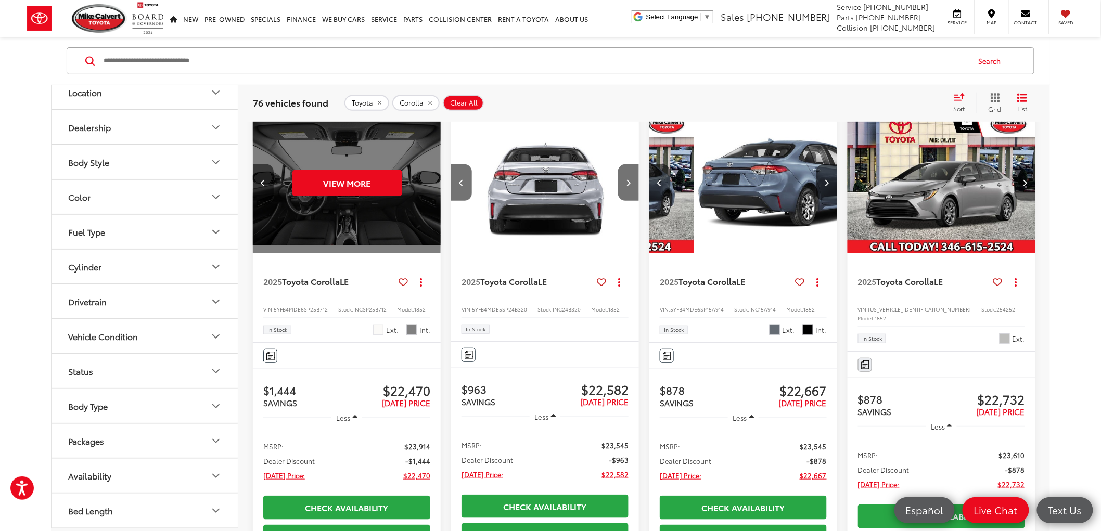
scroll to position [0, 189]
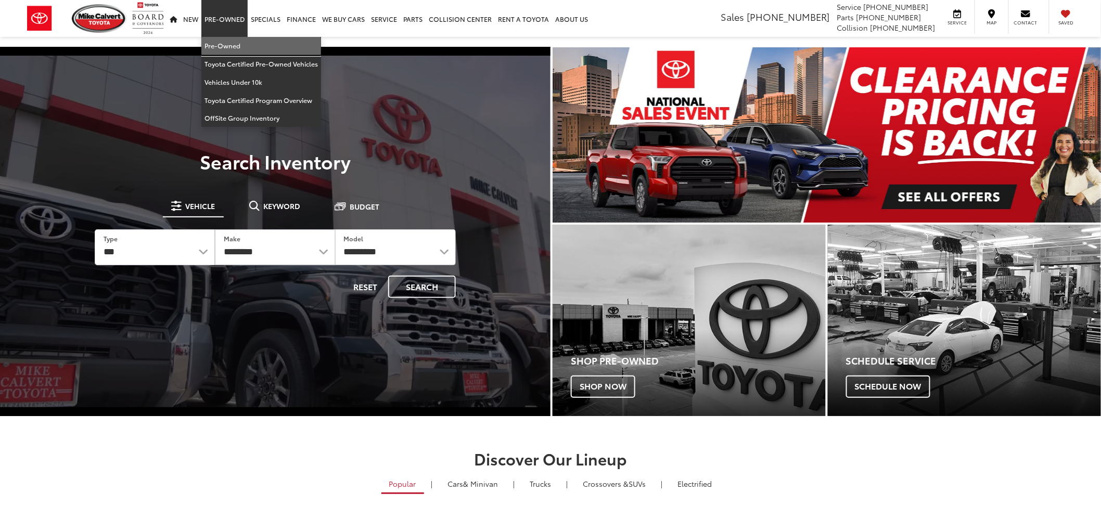
click at [230, 46] on link "Pre-Owned" at bounding box center [261, 46] width 120 height 18
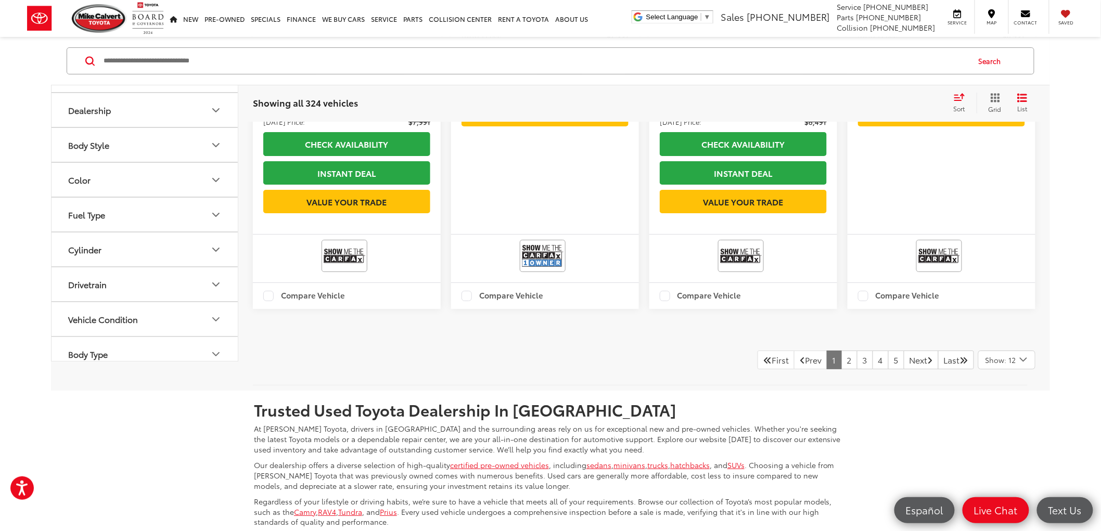
scroll to position [1502, 0]
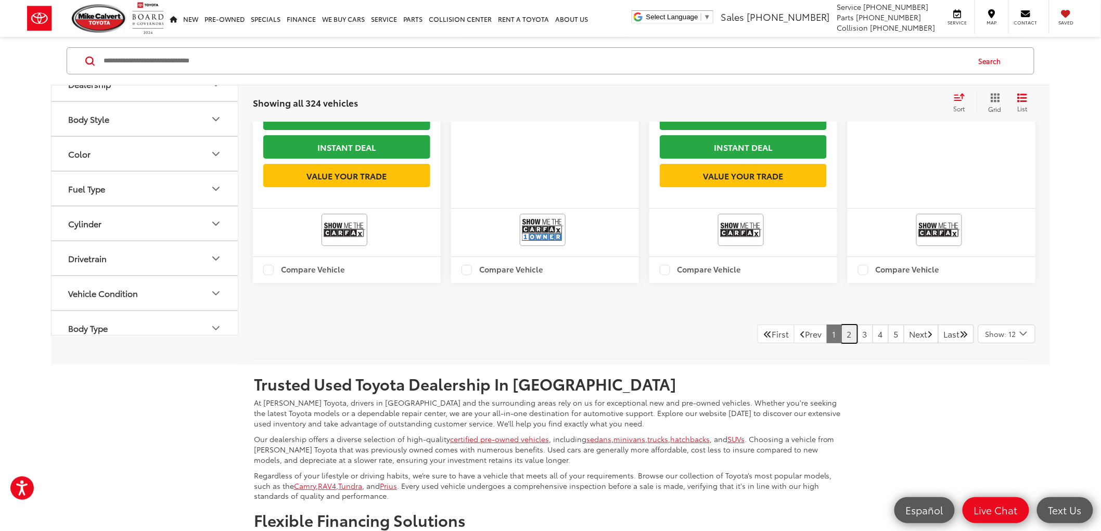
click at [841, 343] on link "2" at bounding box center [849, 334] width 16 height 19
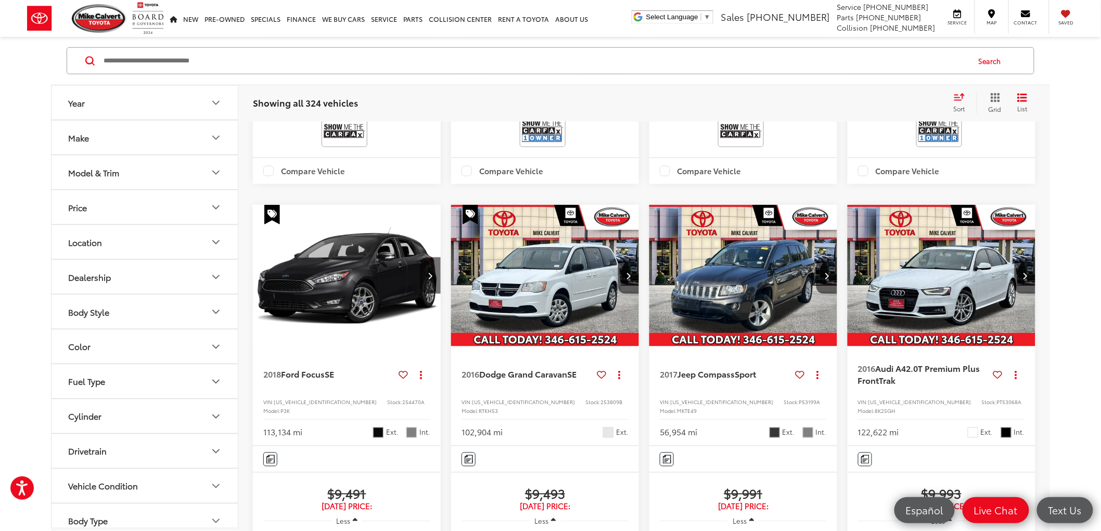
scroll to position [67, 0]
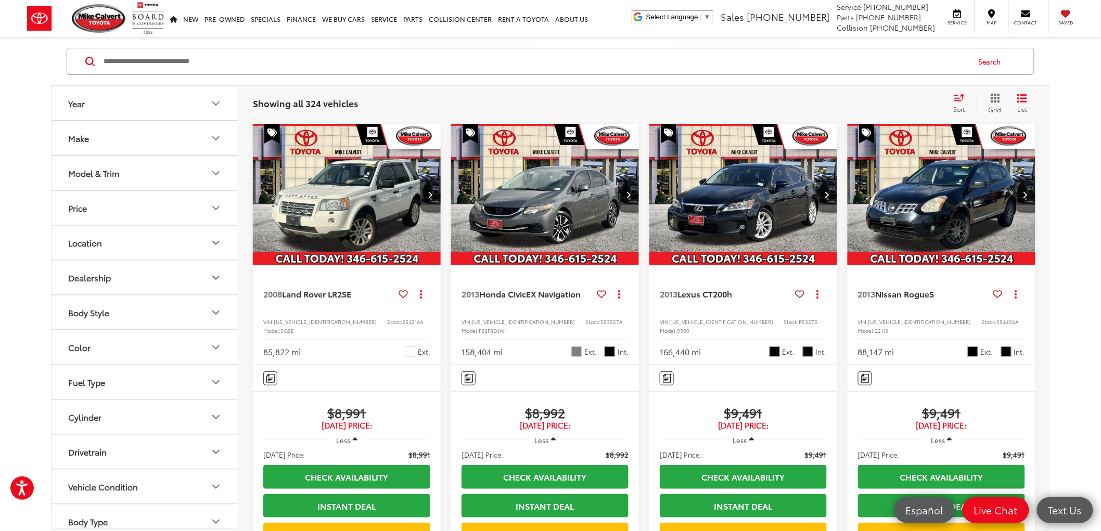
click at [744, 217] on img "2013 Lexus CT 200h 0" at bounding box center [743, 195] width 189 height 142
